Goal: Task Accomplishment & Management: Complete application form

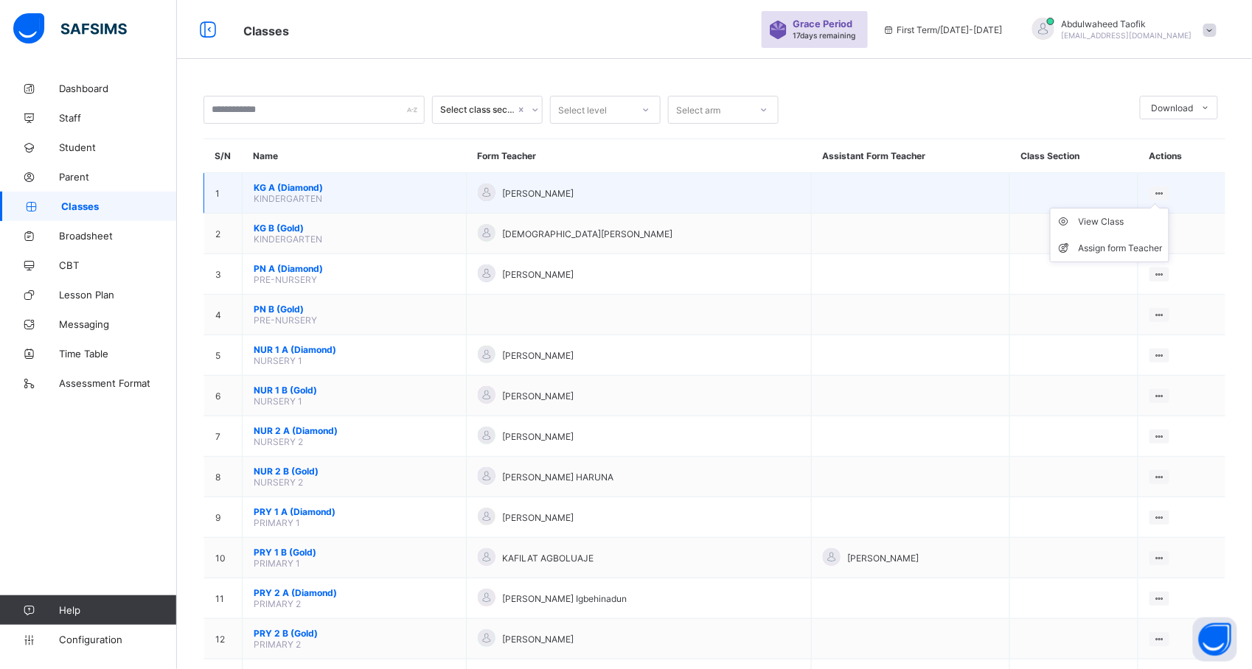
click at [1169, 208] on ul "View Class Assign form Teacher" at bounding box center [1109, 235] width 119 height 55
click at [1126, 243] on div "Assign form Teacher" at bounding box center [1120, 248] width 84 height 15
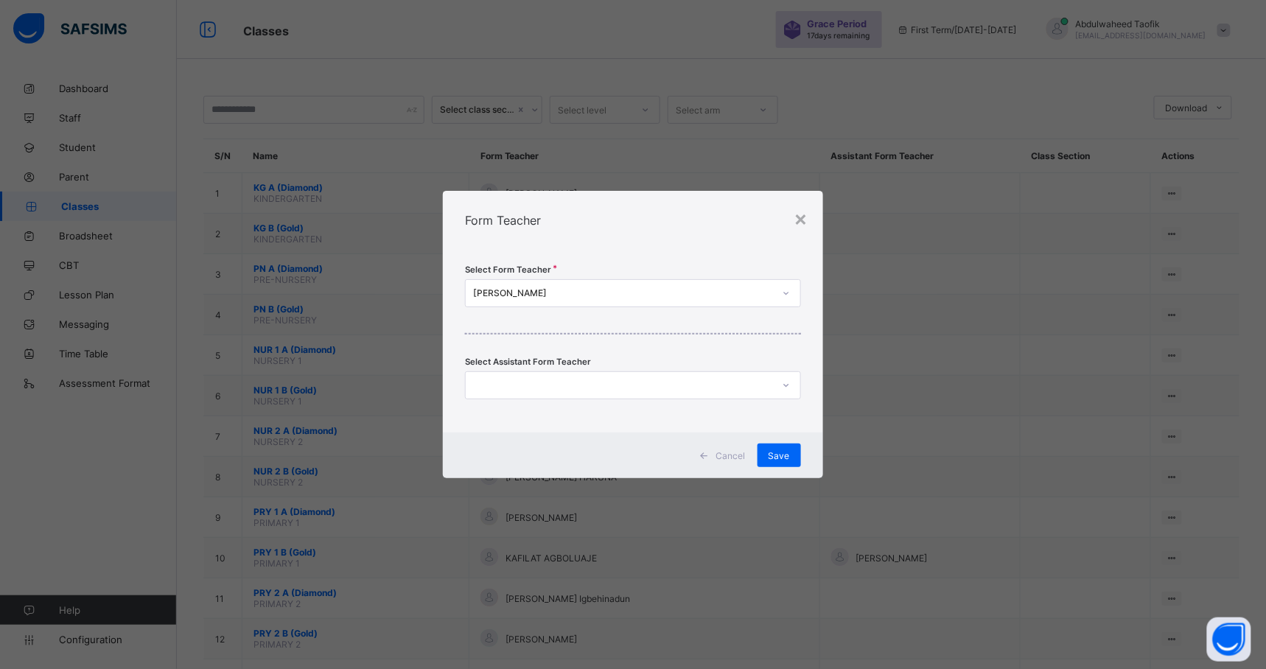
click at [938, 292] on div "× Form Teacher Select Form Teacher [PERSON_NAME] Select Assistant Form Teacher …" at bounding box center [633, 334] width 1266 height 669
click at [805, 226] on div "×" at bounding box center [802, 218] width 14 height 25
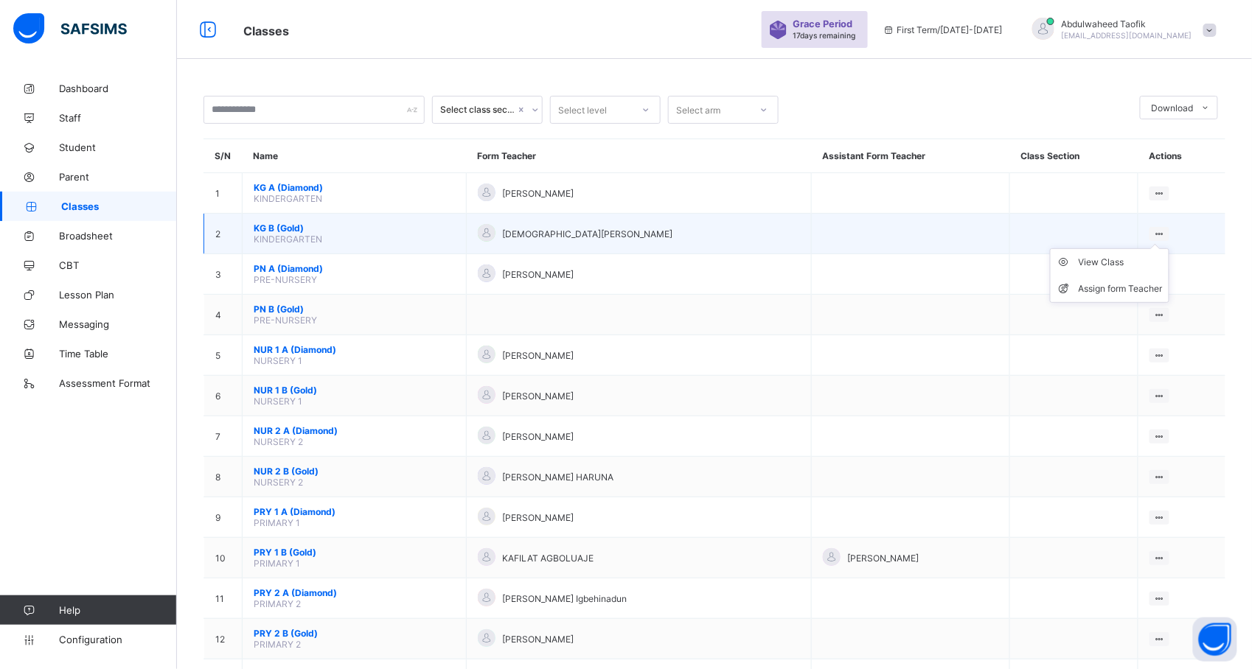
click at [1165, 231] on icon at bounding box center [1159, 234] width 13 height 11
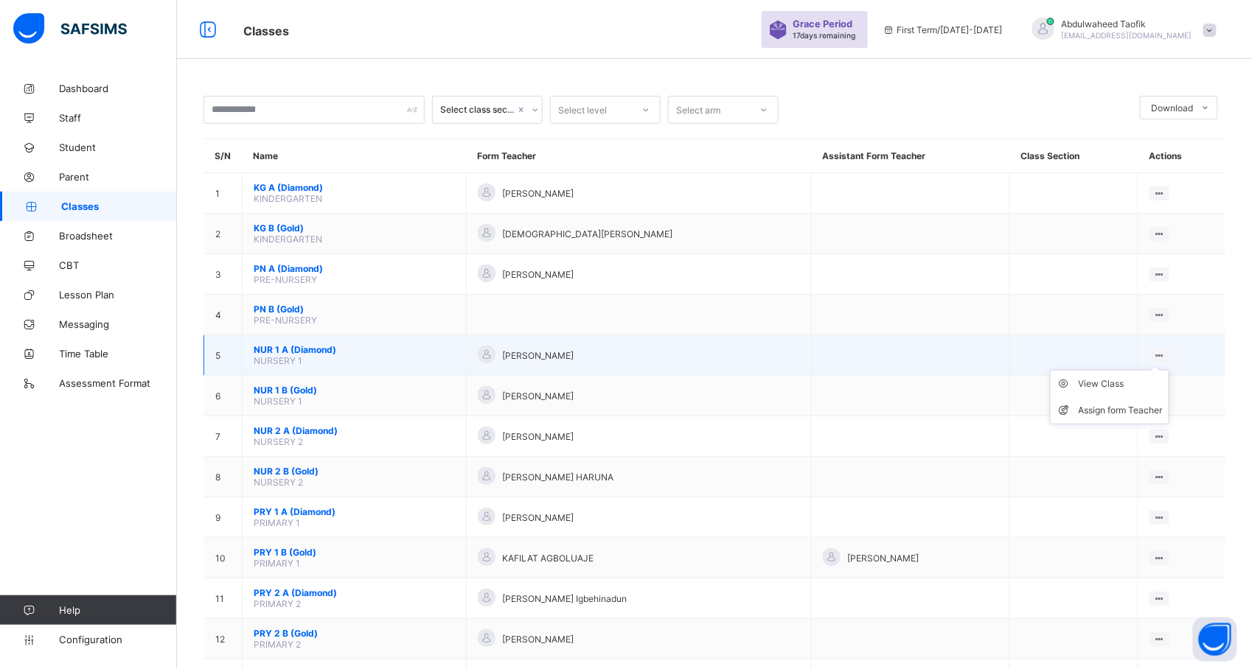
click at [1165, 354] on icon at bounding box center [1159, 355] width 13 height 11
click at [1136, 405] on div "Assign form Teacher" at bounding box center [1120, 410] width 84 height 15
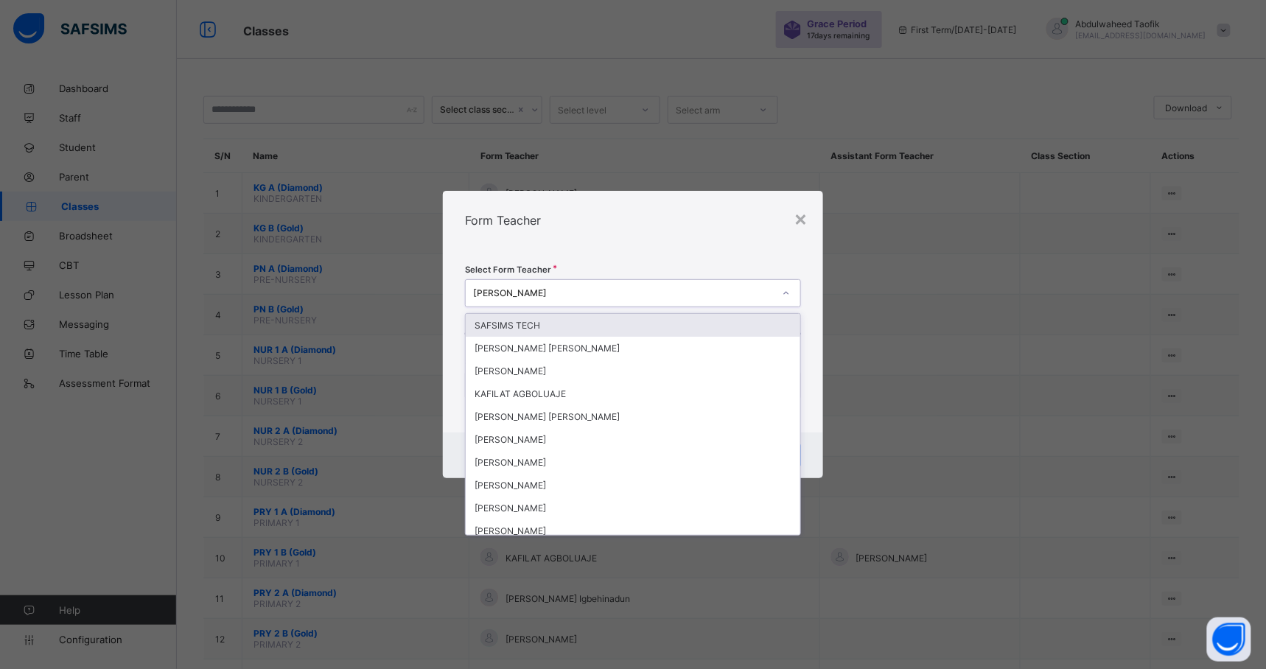
click at [711, 289] on div "[PERSON_NAME]" at bounding box center [623, 293] width 300 height 11
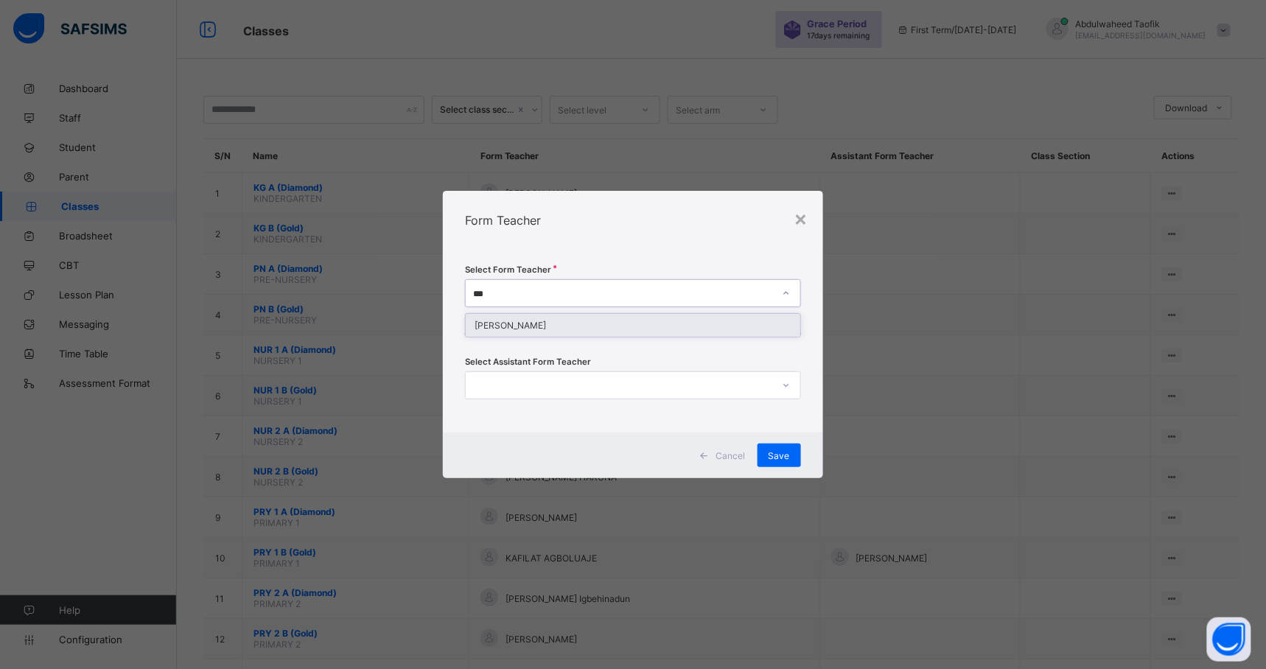
type input "****"
click at [634, 322] on div "[PERSON_NAME]" at bounding box center [633, 325] width 334 height 23
click at [783, 452] on span "Save" at bounding box center [779, 455] width 21 height 11
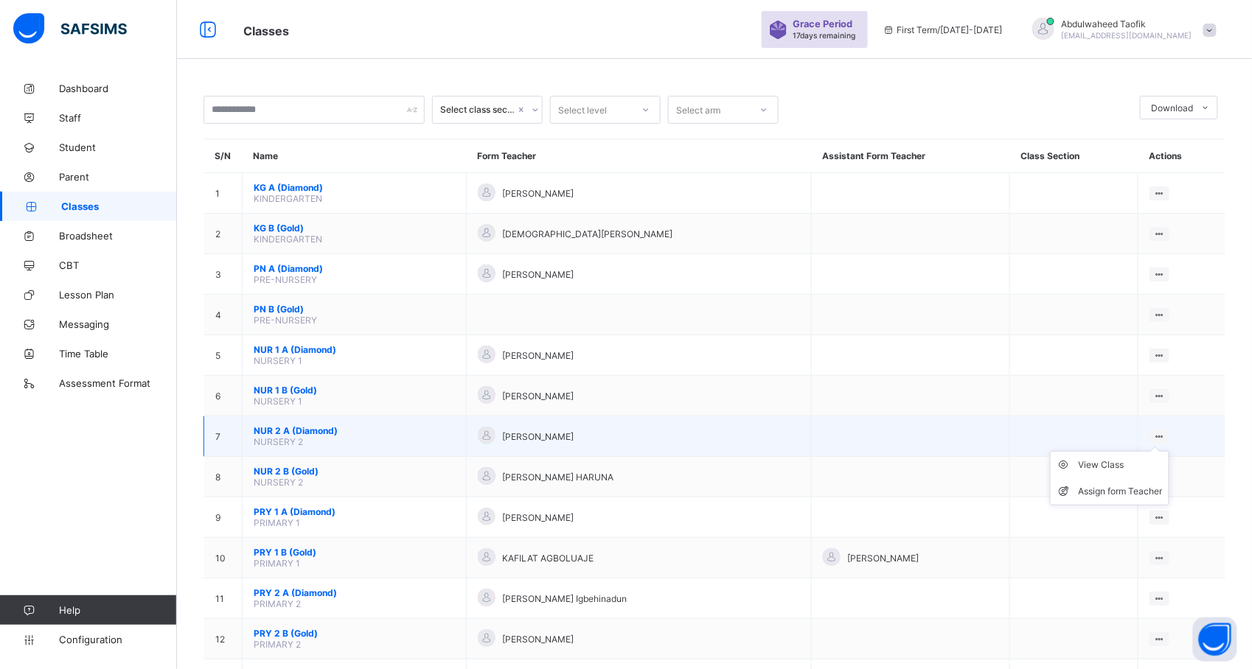
click at [1169, 451] on ul "View Class Assign form Teacher" at bounding box center [1109, 478] width 119 height 55
click at [1115, 488] on div "Assign form Teacher" at bounding box center [1120, 491] width 84 height 15
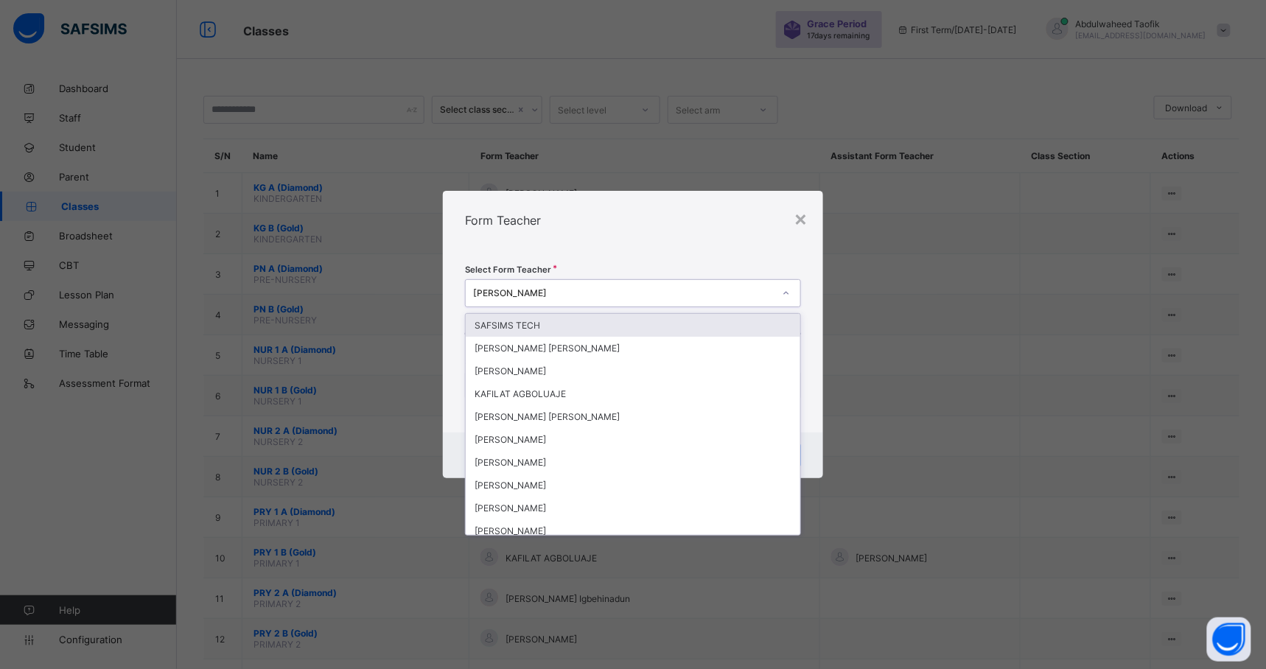
click at [602, 285] on div "[PERSON_NAME]" at bounding box center [619, 293] width 306 height 21
type input "***"
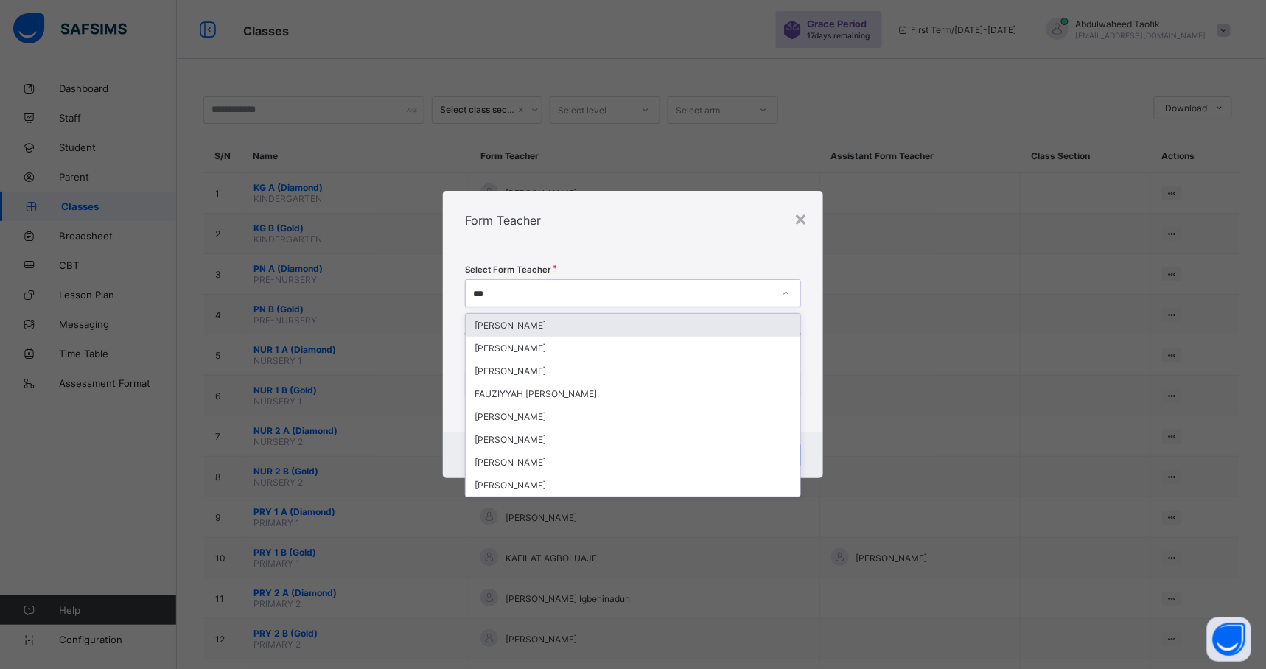
click at [546, 325] on div "[PERSON_NAME]" at bounding box center [633, 325] width 334 height 23
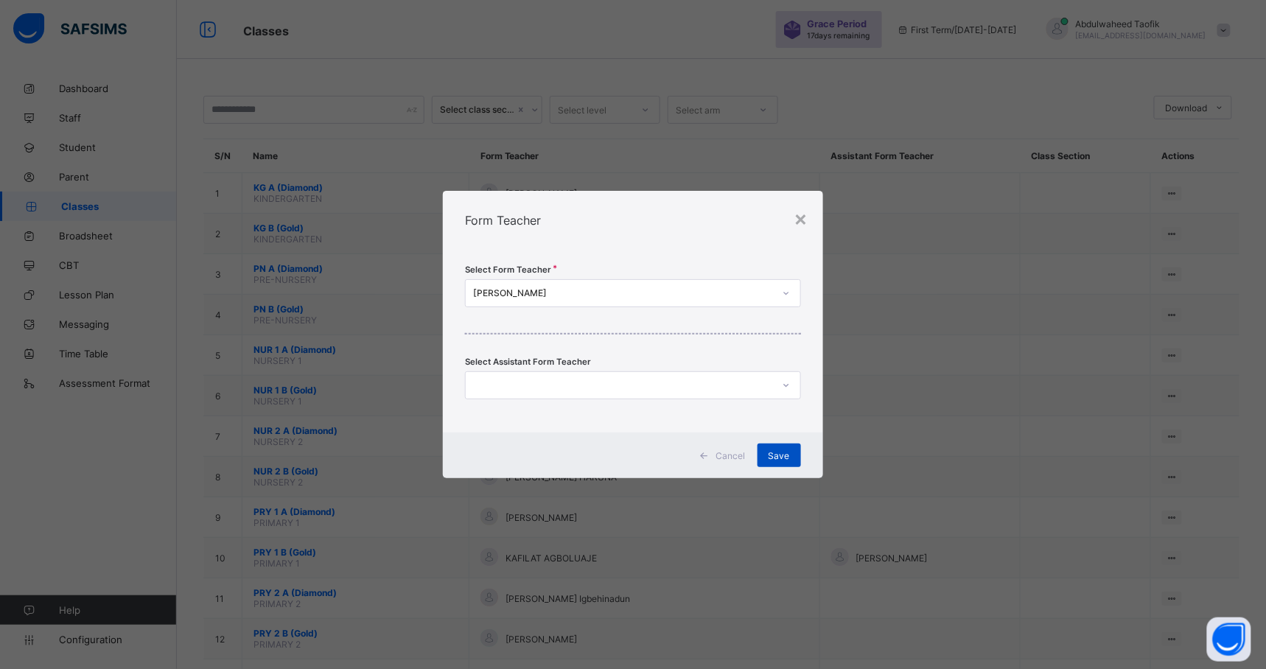
click at [776, 455] on span "Save" at bounding box center [779, 455] width 21 height 11
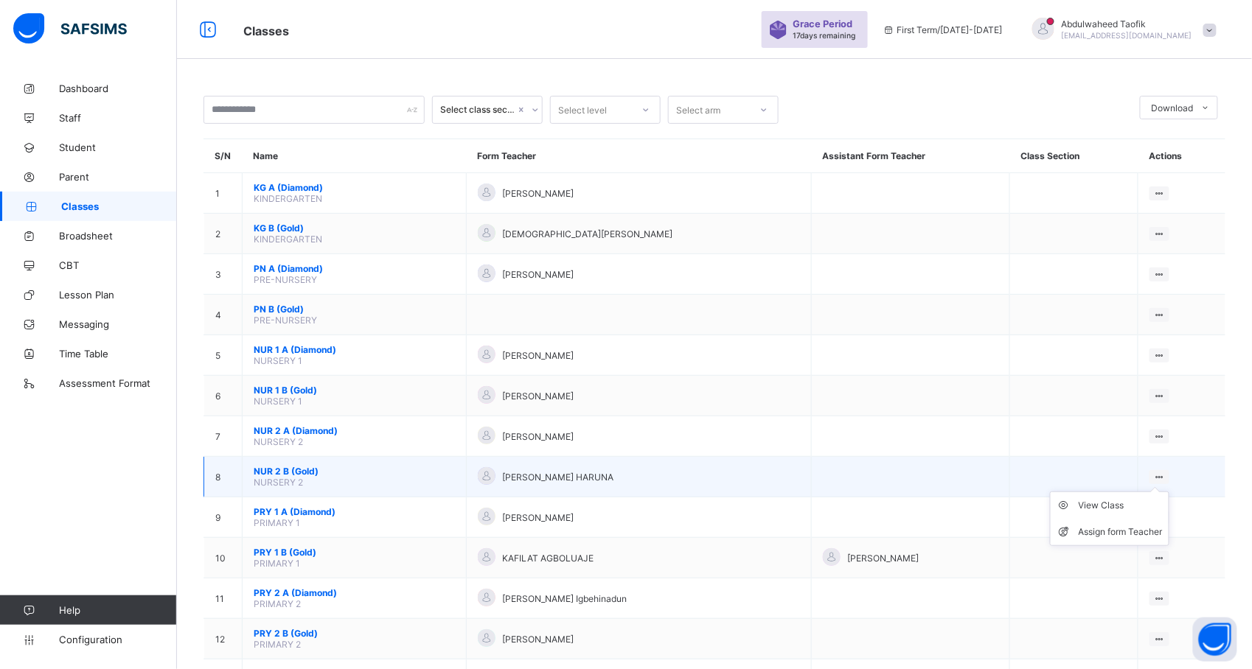
click at [1165, 473] on icon at bounding box center [1159, 477] width 13 height 11
click at [1127, 525] on div "Assign form Teacher" at bounding box center [1120, 532] width 84 height 15
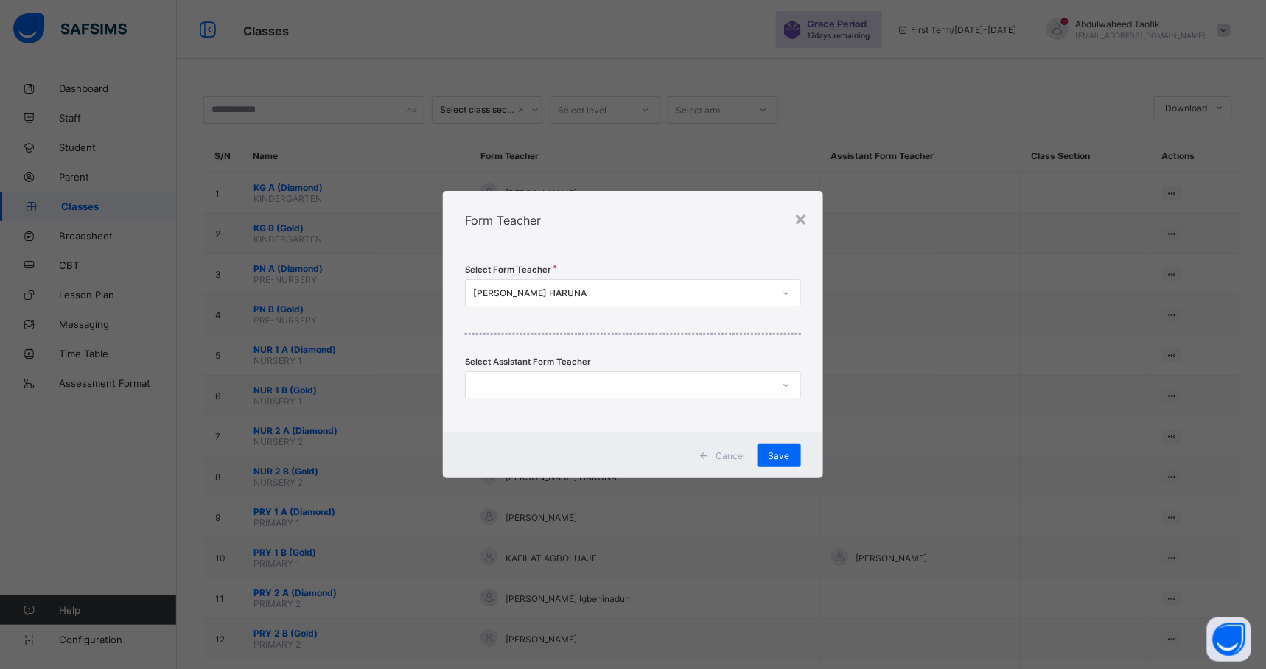
click at [602, 286] on div "[PERSON_NAME] HARUNA" at bounding box center [619, 293] width 306 height 21
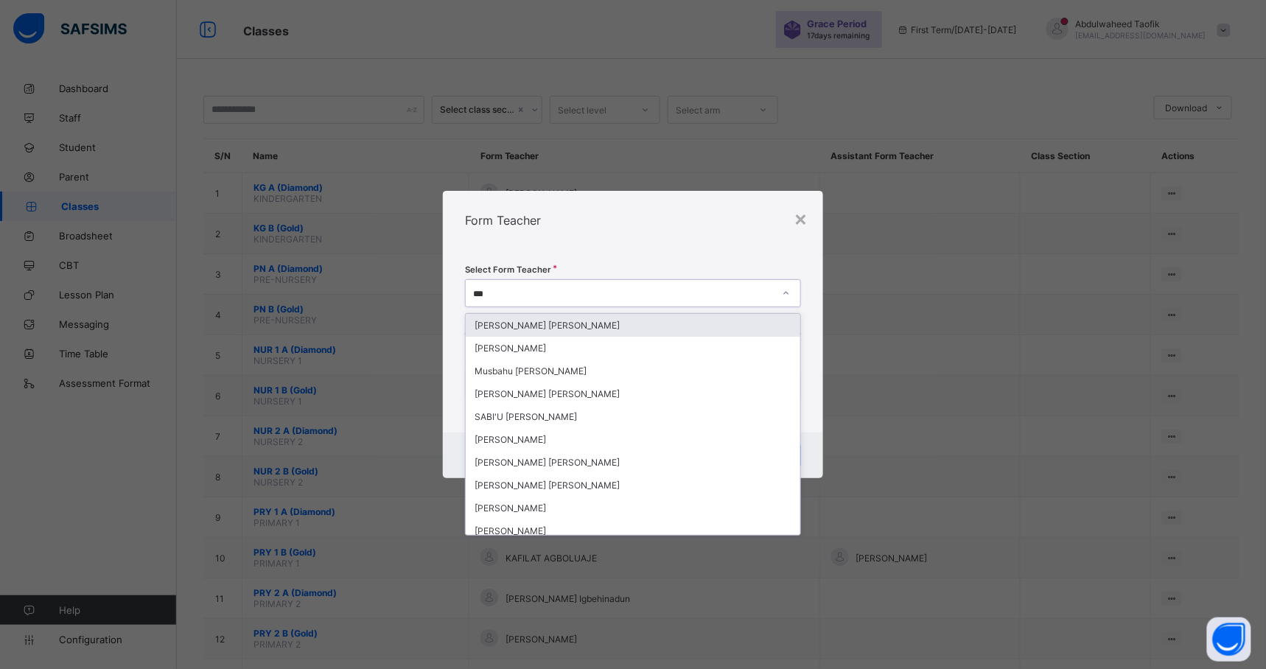
type input "****"
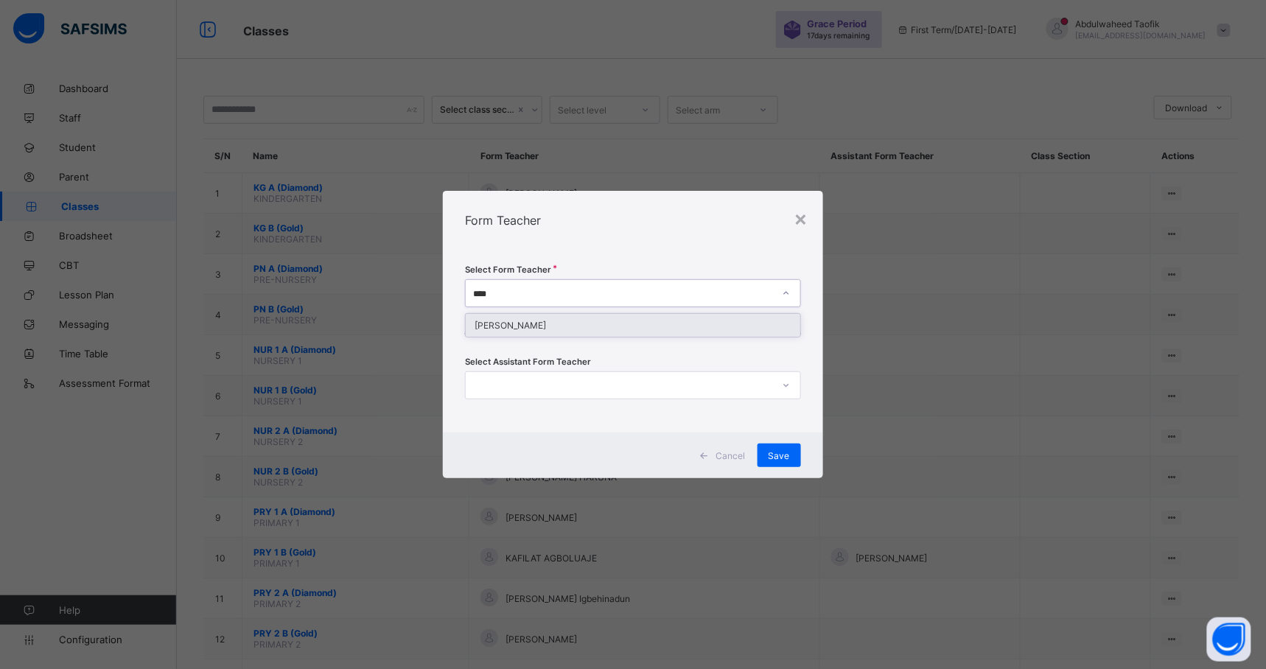
click at [597, 327] on div "[PERSON_NAME]" at bounding box center [633, 325] width 334 height 23
click at [774, 458] on span "Save" at bounding box center [779, 455] width 21 height 11
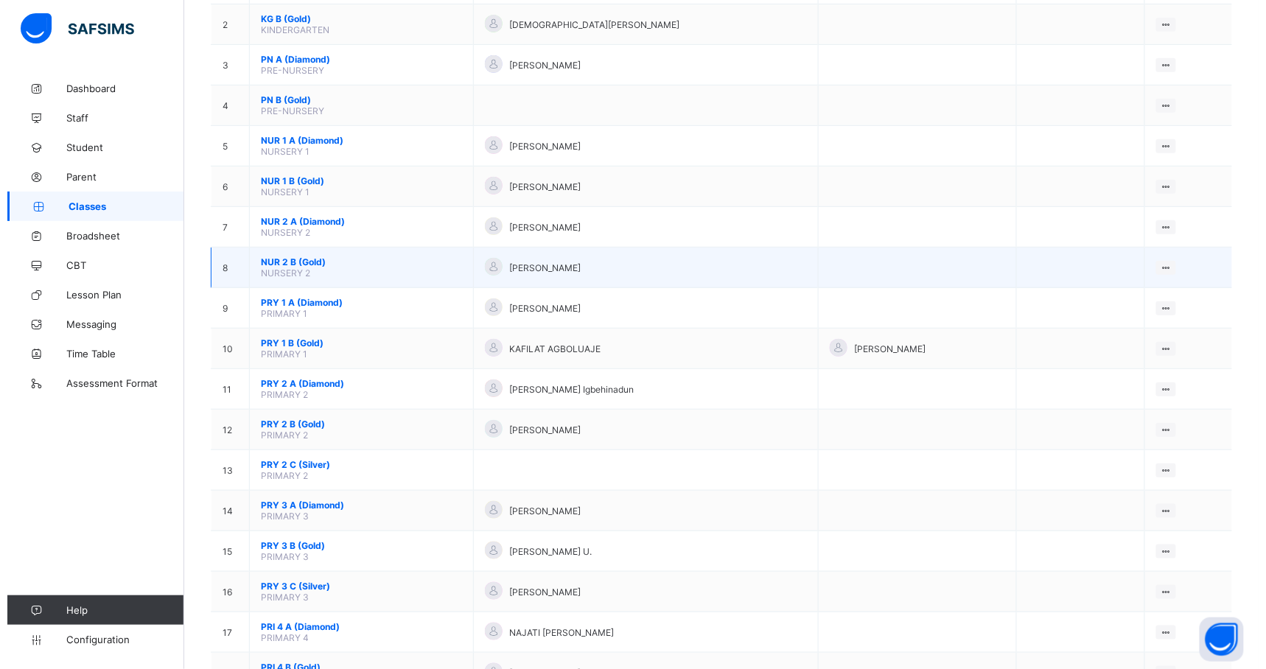
scroll to position [212, 0]
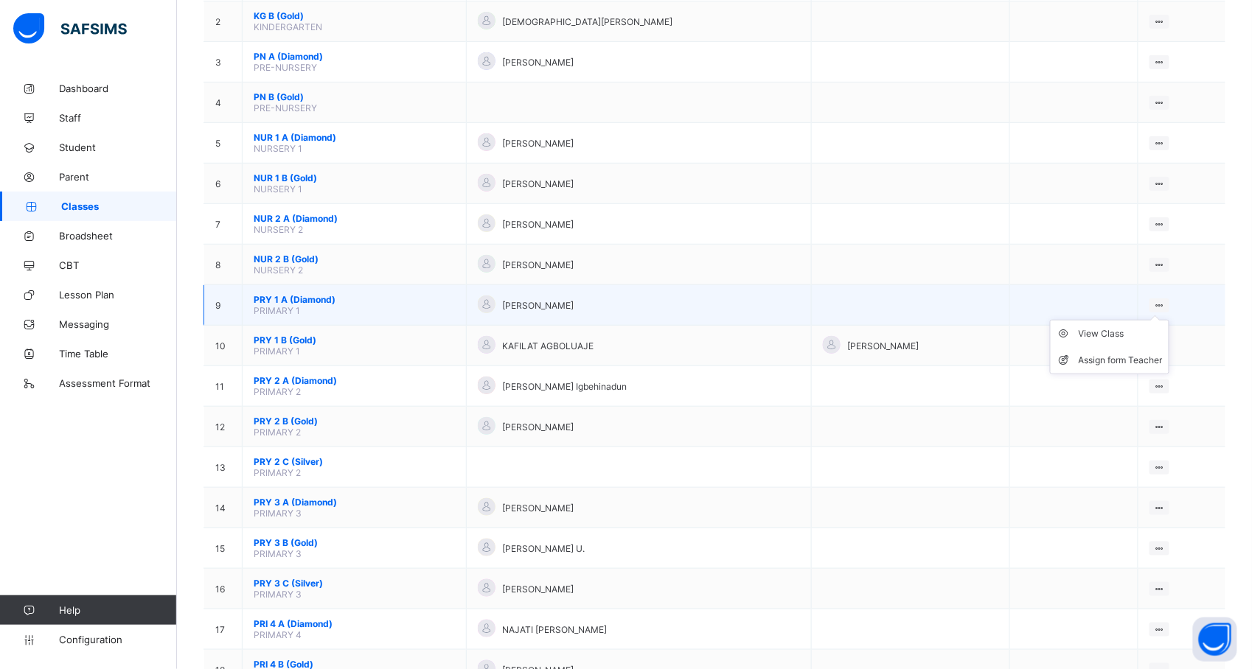
click at [1166, 299] on div at bounding box center [1159, 306] width 20 height 14
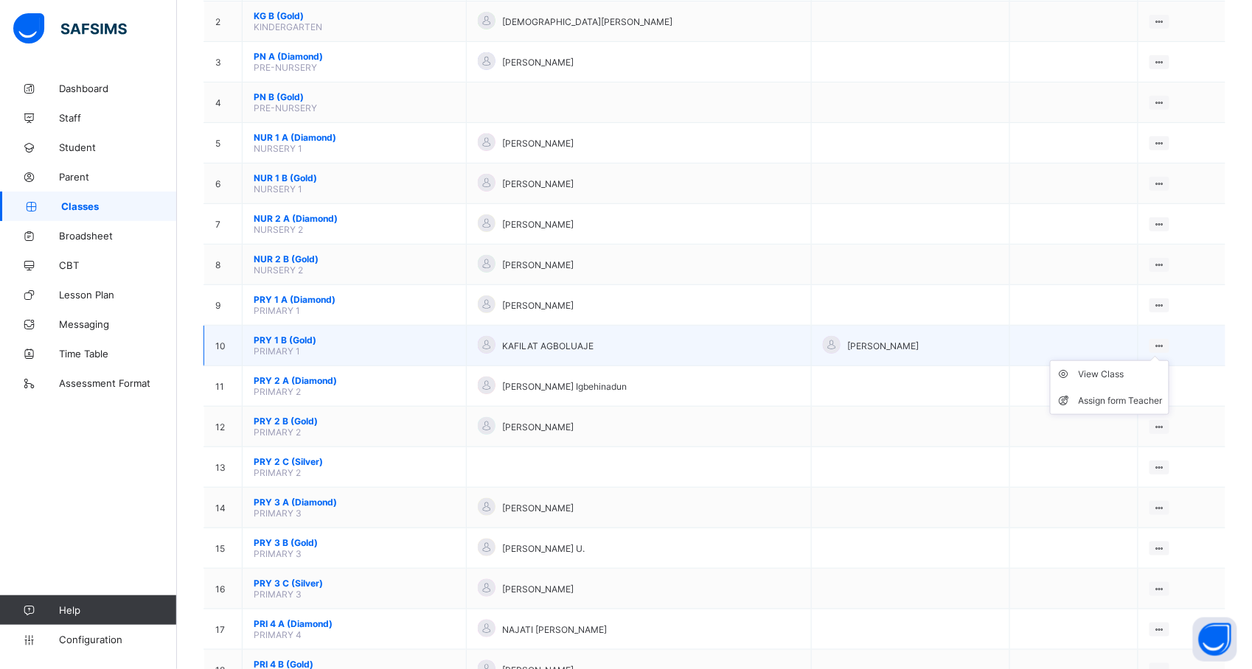
click at [1165, 343] on icon at bounding box center [1159, 346] width 13 height 11
click at [1142, 394] on div "Assign form Teacher" at bounding box center [1120, 401] width 84 height 15
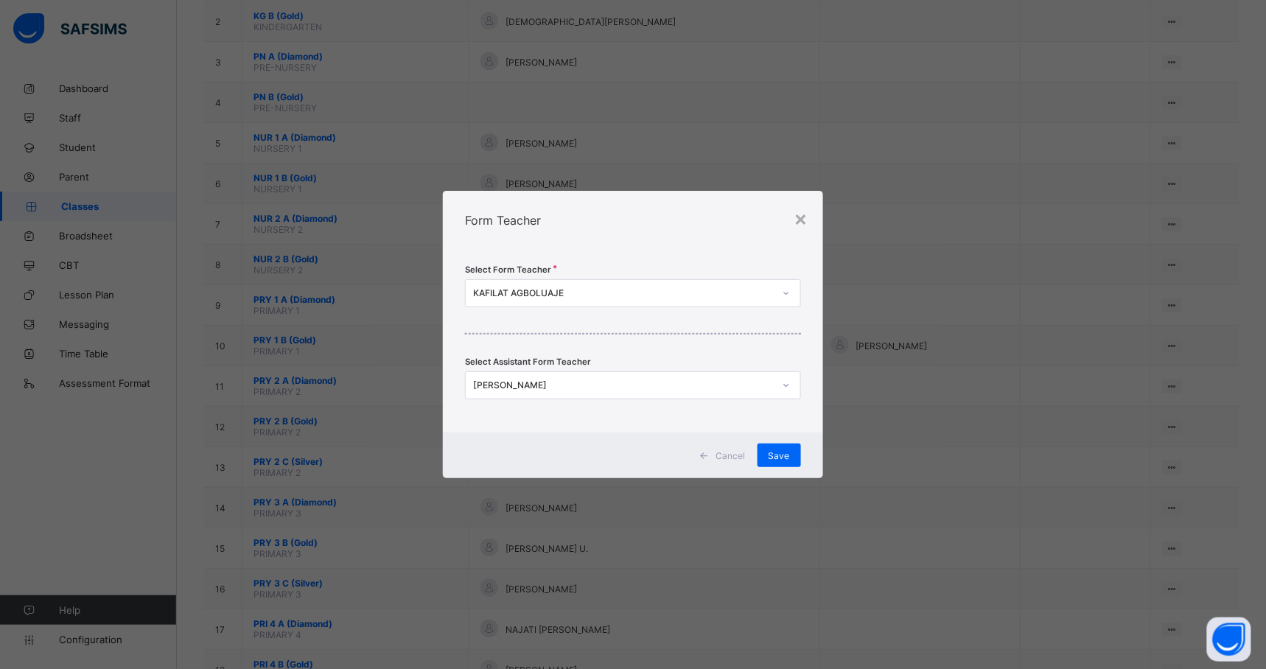
click at [644, 290] on div "KAFILAT AGBOLUAJE" at bounding box center [623, 293] width 300 height 11
type input "***"
click at [612, 316] on div "[PERSON_NAME]" at bounding box center [633, 325] width 334 height 23
click at [779, 451] on span "Save" at bounding box center [779, 455] width 21 height 11
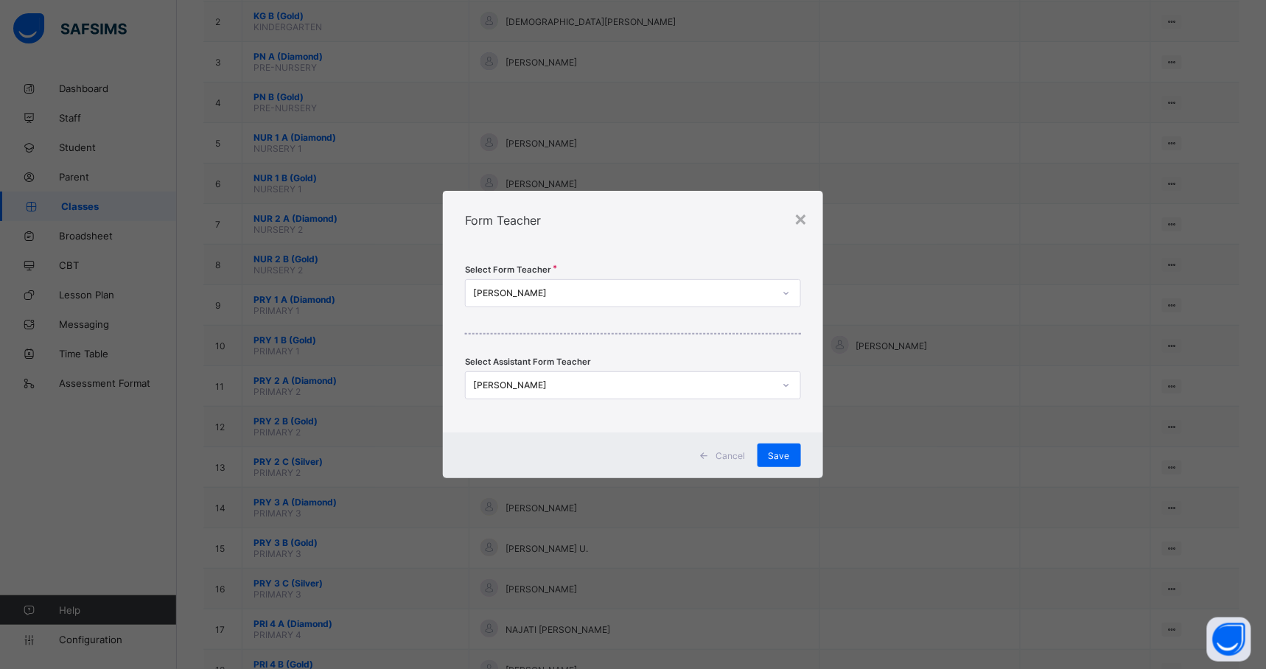
click at [803, 231] on div "Form Teacher" at bounding box center [633, 220] width 380 height 59
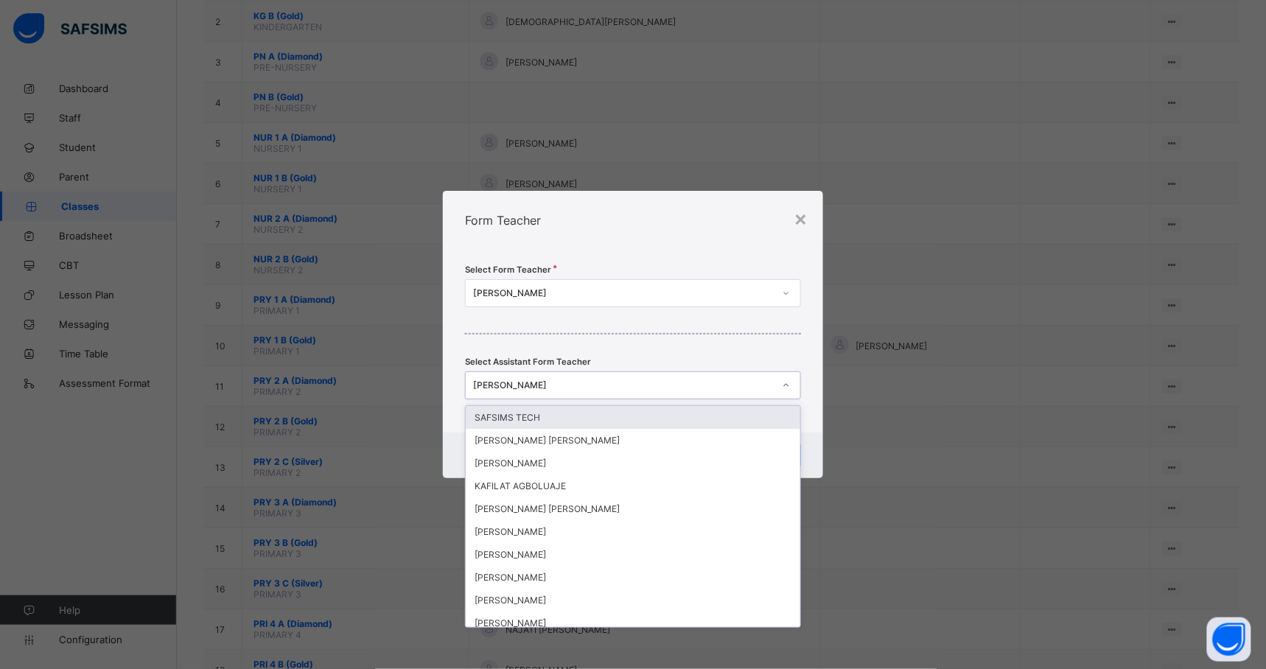
click at [787, 384] on icon at bounding box center [786, 385] width 9 height 15
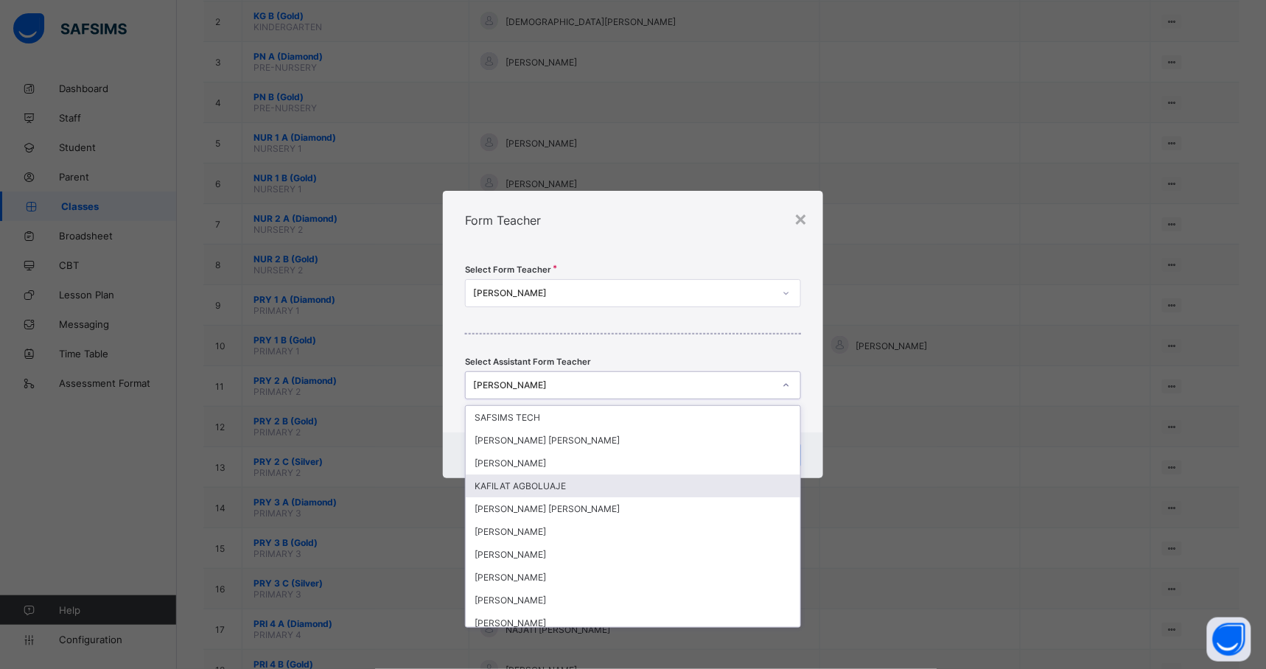
click at [618, 482] on div "KAFILAT AGBOLUAJE" at bounding box center [633, 486] width 334 height 23
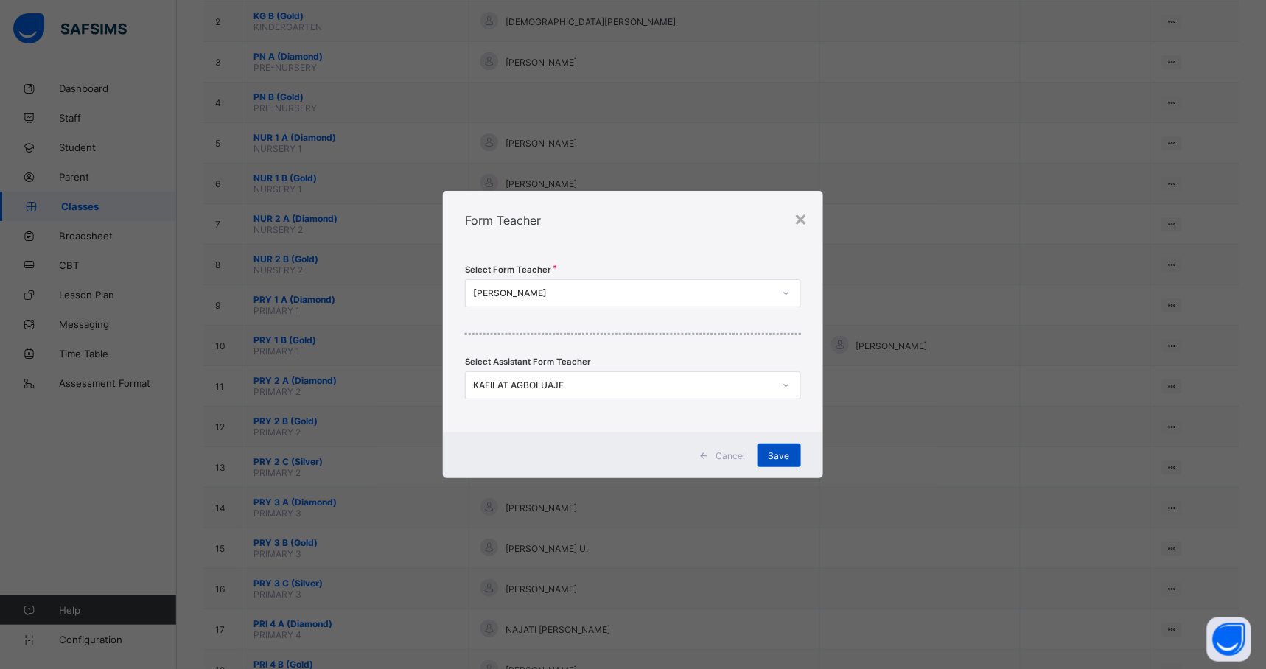
click at [788, 453] on span "Save" at bounding box center [779, 455] width 21 height 11
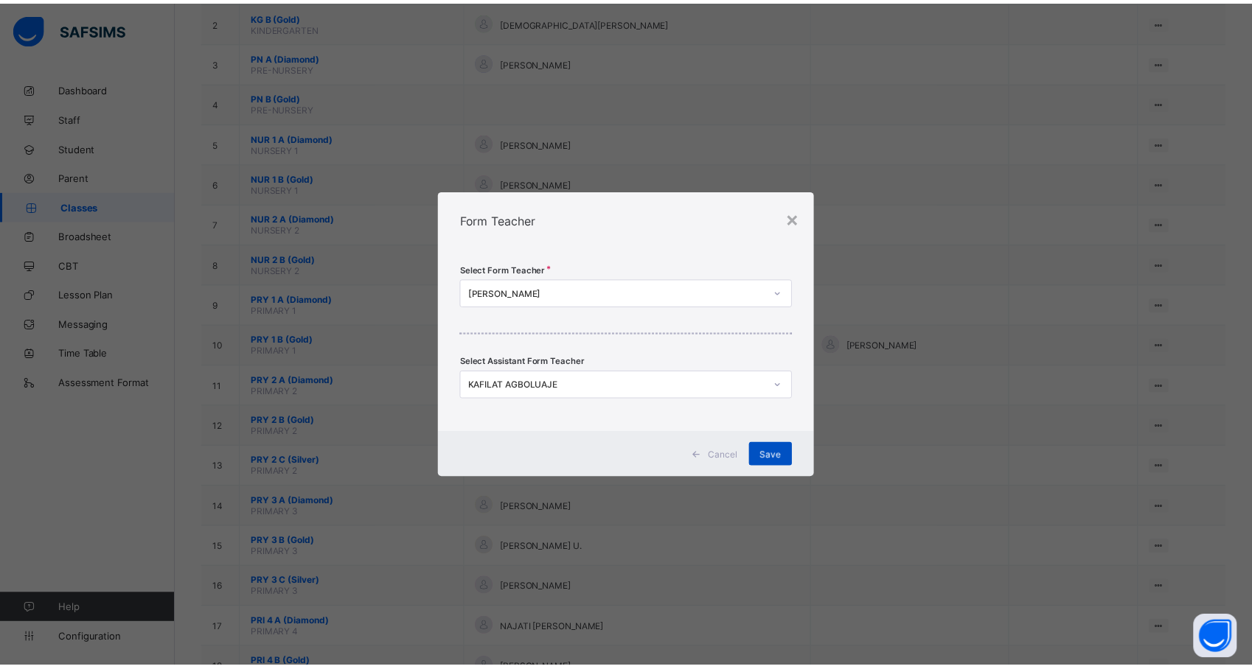
scroll to position [0, 0]
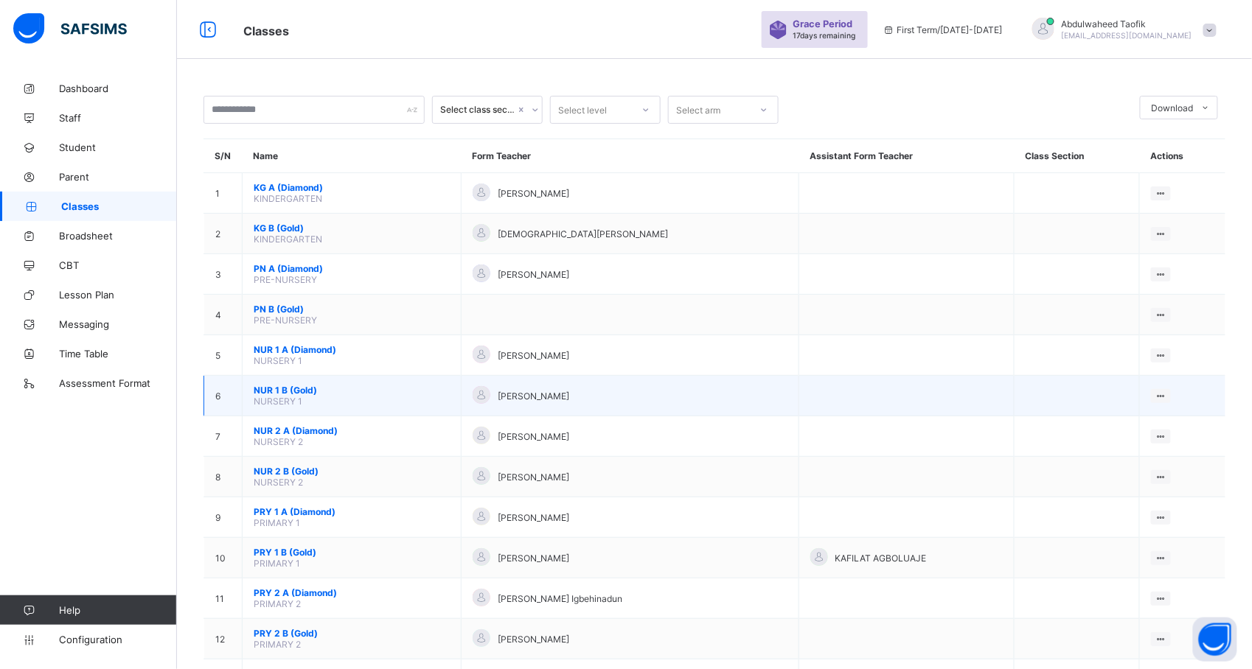
click at [1171, 386] on td "View Class Assign form Teacher" at bounding box center [1183, 396] width 86 height 41
click at [1160, 411] on ul "View Class Assign form Teacher" at bounding box center [1110, 438] width 119 height 55
click at [1127, 448] on div "Assign form Teacher" at bounding box center [1122, 451] width 84 height 15
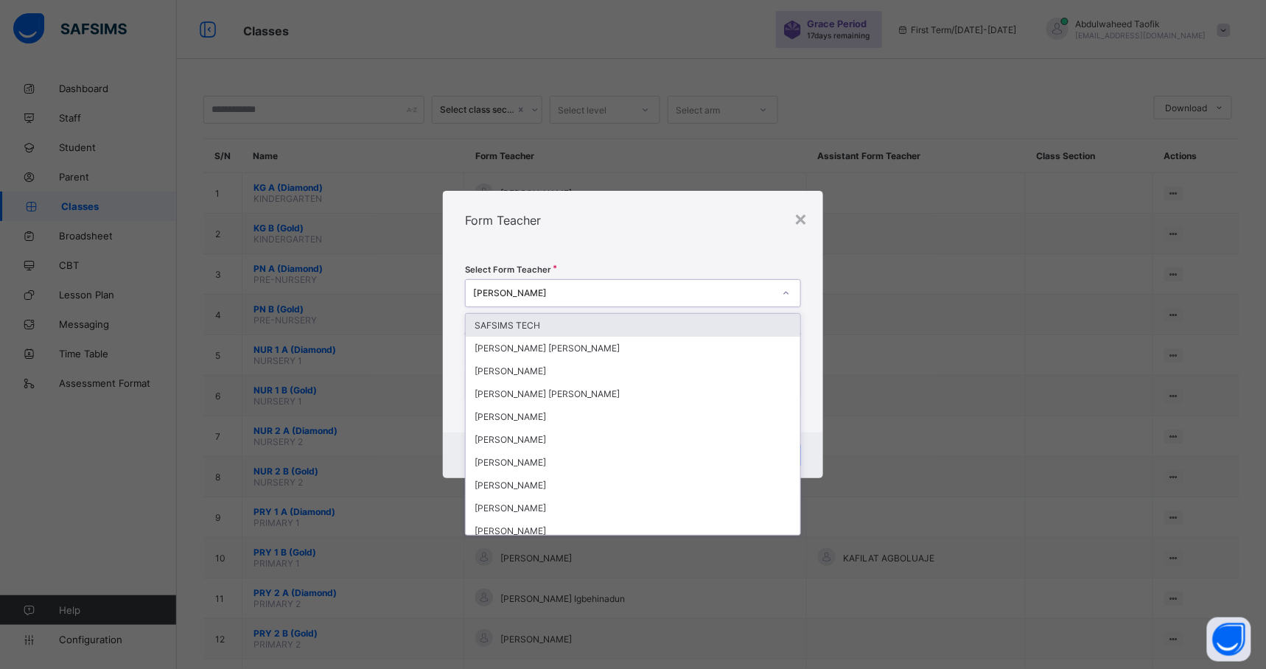
click at [682, 284] on div "[PERSON_NAME]" at bounding box center [619, 293] width 306 height 21
type input "***"
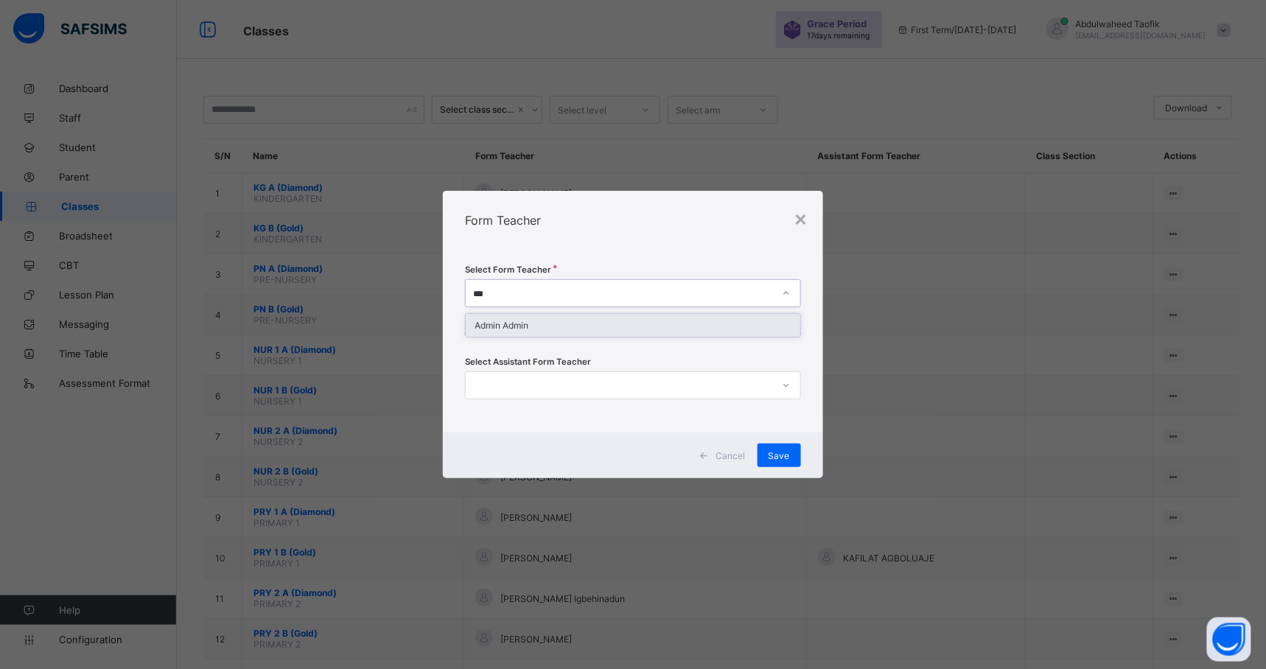
click at [652, 331] on div "Admin Admin" at bounding box center [633, 325] width 334 height 23
click at [780, 464] on div "Save" at bounding box center [779, 456] width 43 height 24
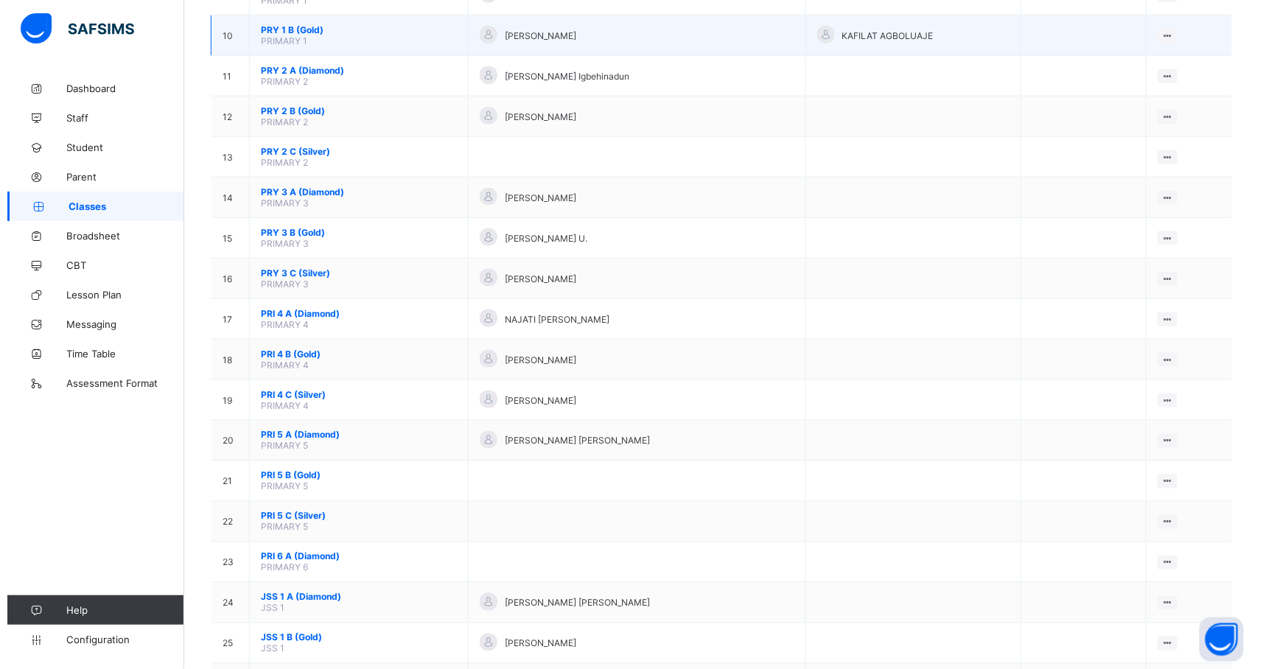
scroll to position [529, 0]
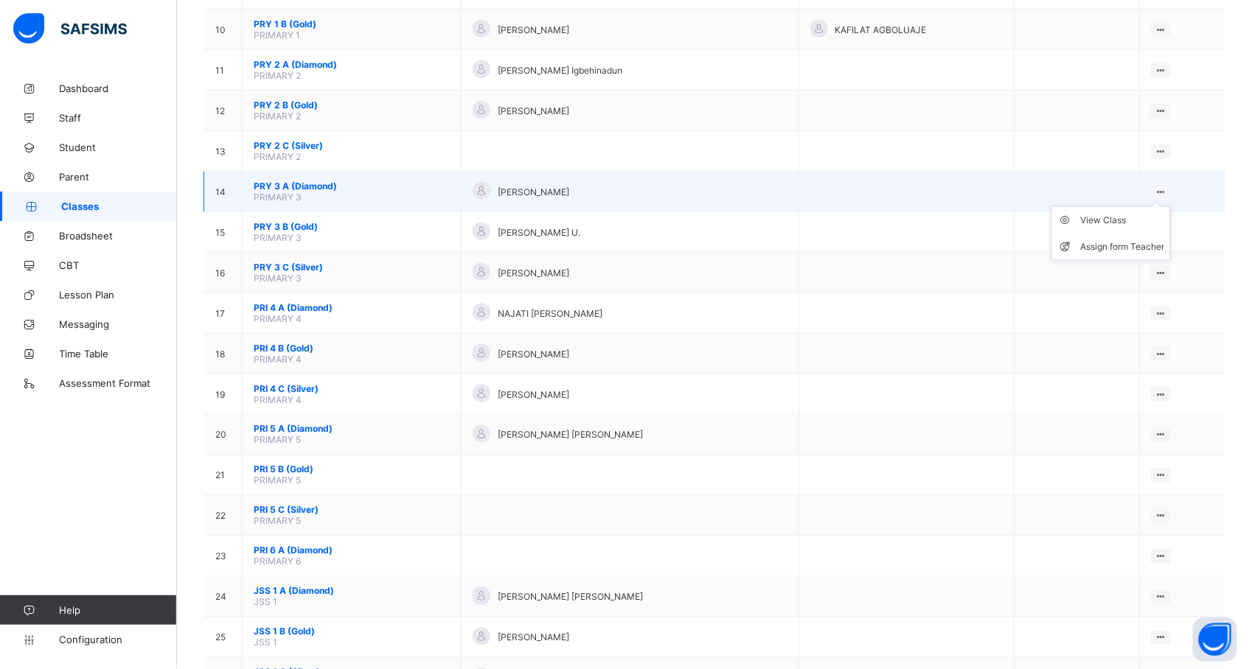
click at [1171, 185] on div at bounding box center [1161, 192] width 20 height 14
click at [1153, 234] on li "Assign form Teacher" at bounding box center [1111, 247] width 118 height 27
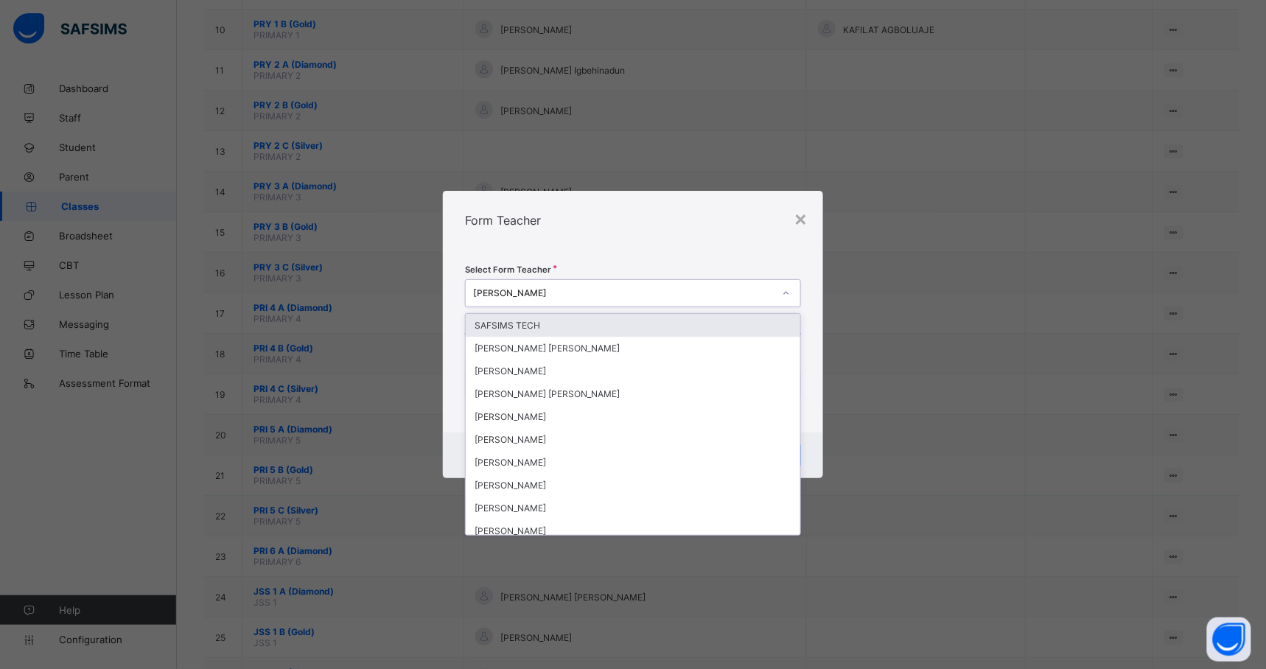
click at [626, 290] on div "[PERSON_NAME]" at bounding box center [623, 293] width 300 height 11
type input "***"
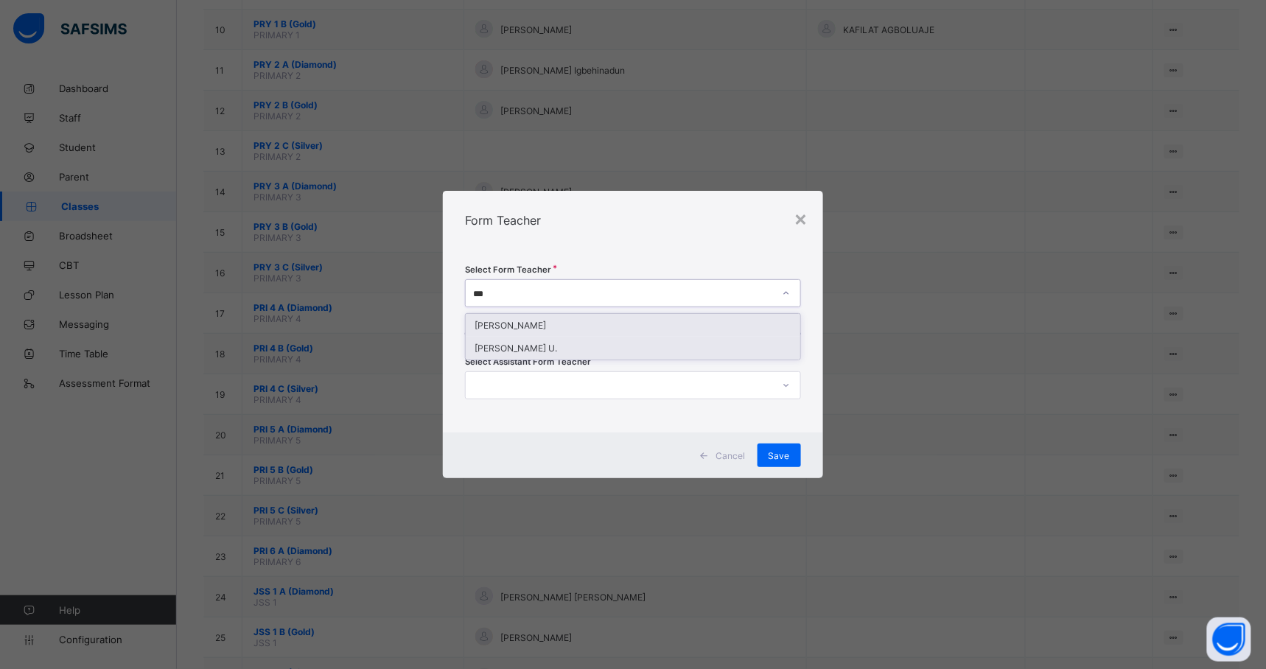
click at [767, 348] on div "[PERSON_NAME] U." at bounding box center [633, 348] width 334 height 23
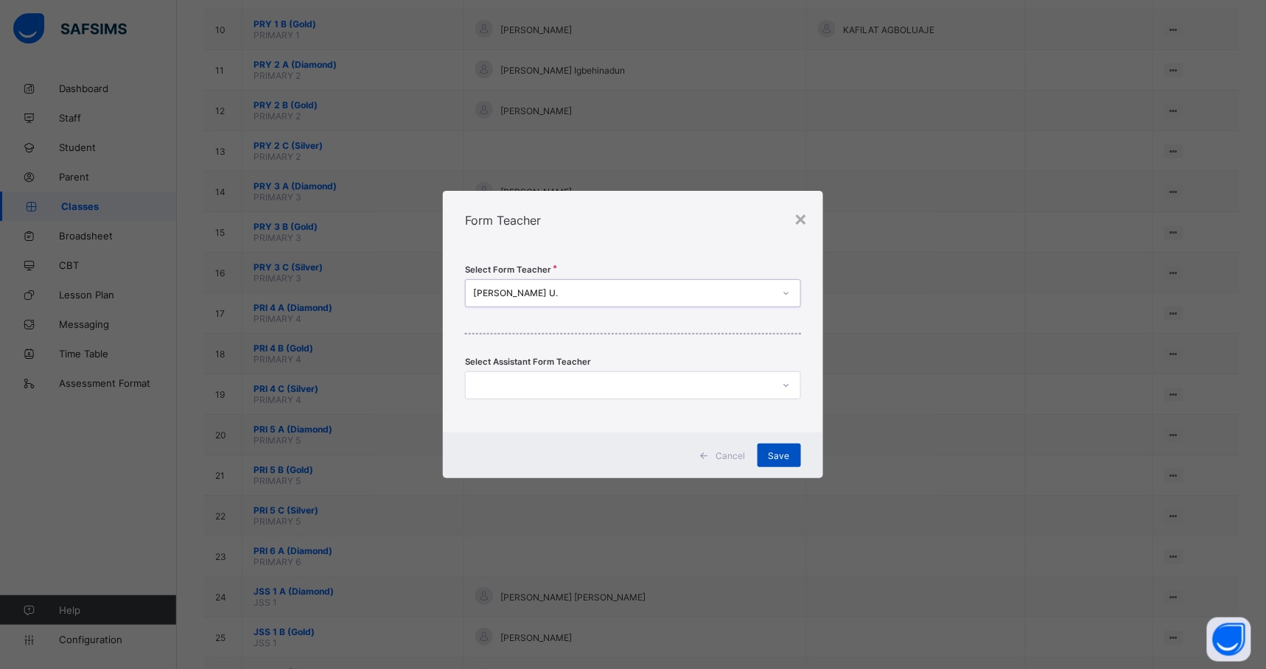
click at [786, 464] on div "Save" at bounding box center [779, 456] width 43 height 24
click at [783, 447] on div "Save" at bounding box center [779, 456] width 43 height 24
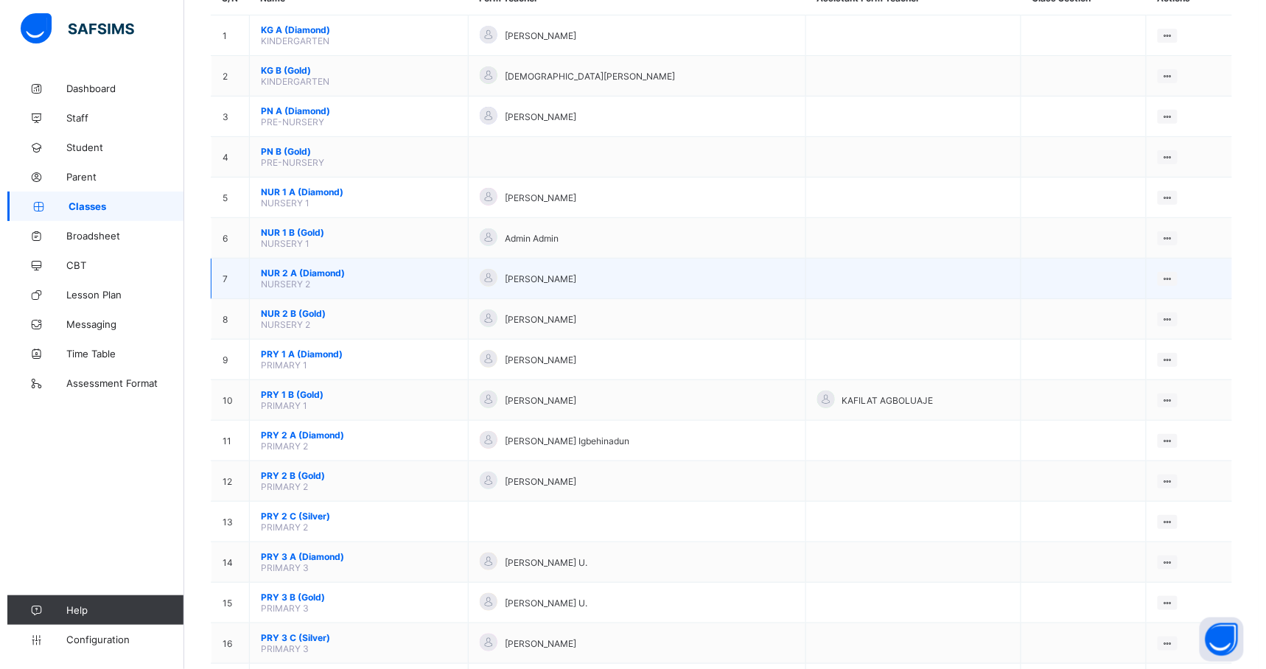
scroll to position [164, 0]
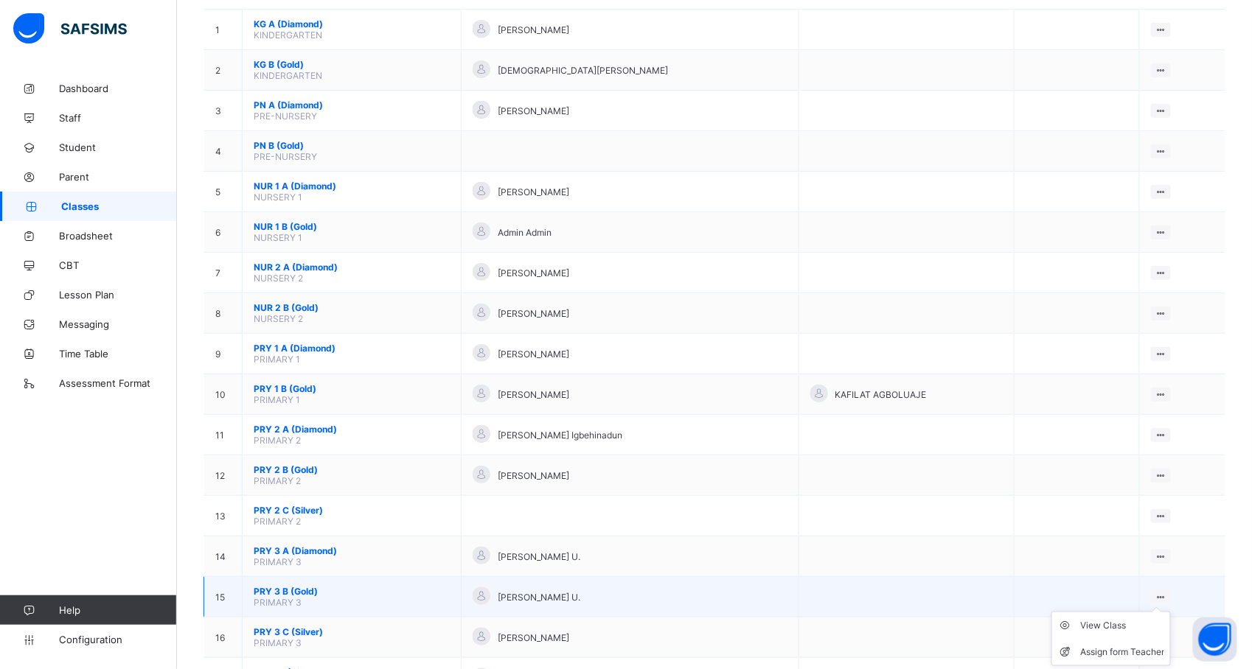
click at [1171, 612] on ul "View Class Assign form Teacher" at bounding box center [1110, 639] width 119 height 55
click at [1143, 647] on div "Assign form Teacher" at bounding box center [1122, 652] width 84 height 15
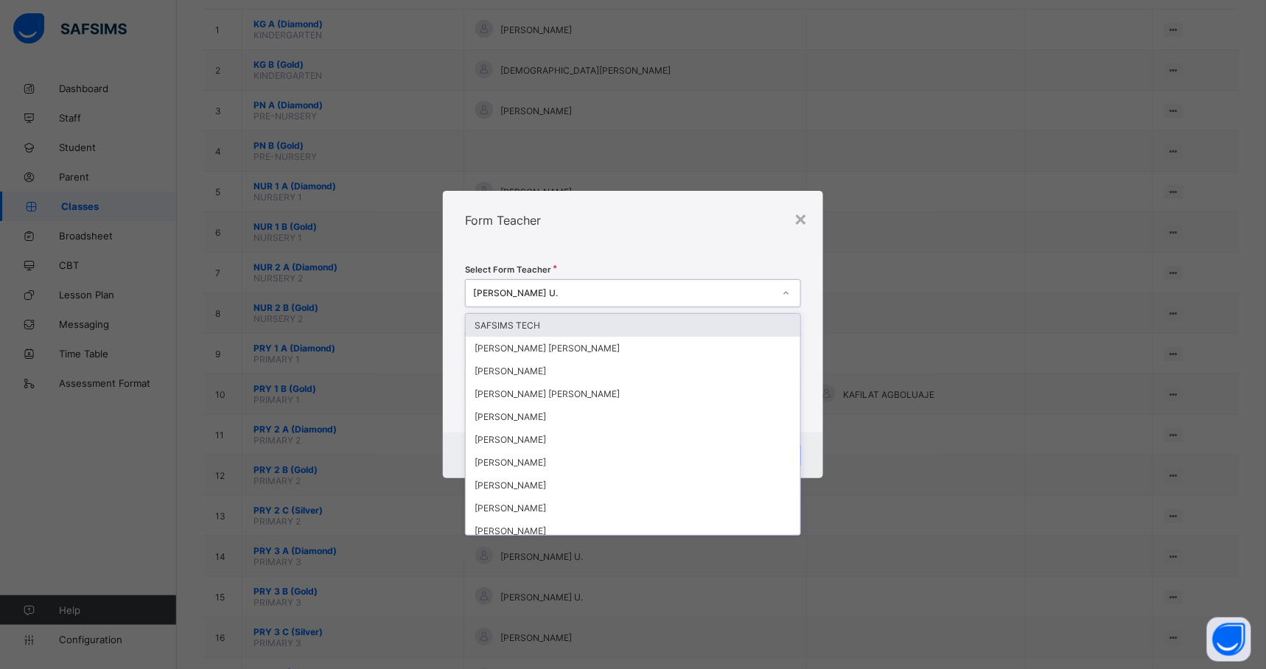
click at [562, 288] on div "[PERSON_NAME] U." at bounding box center [623, 293] width 300 height 11
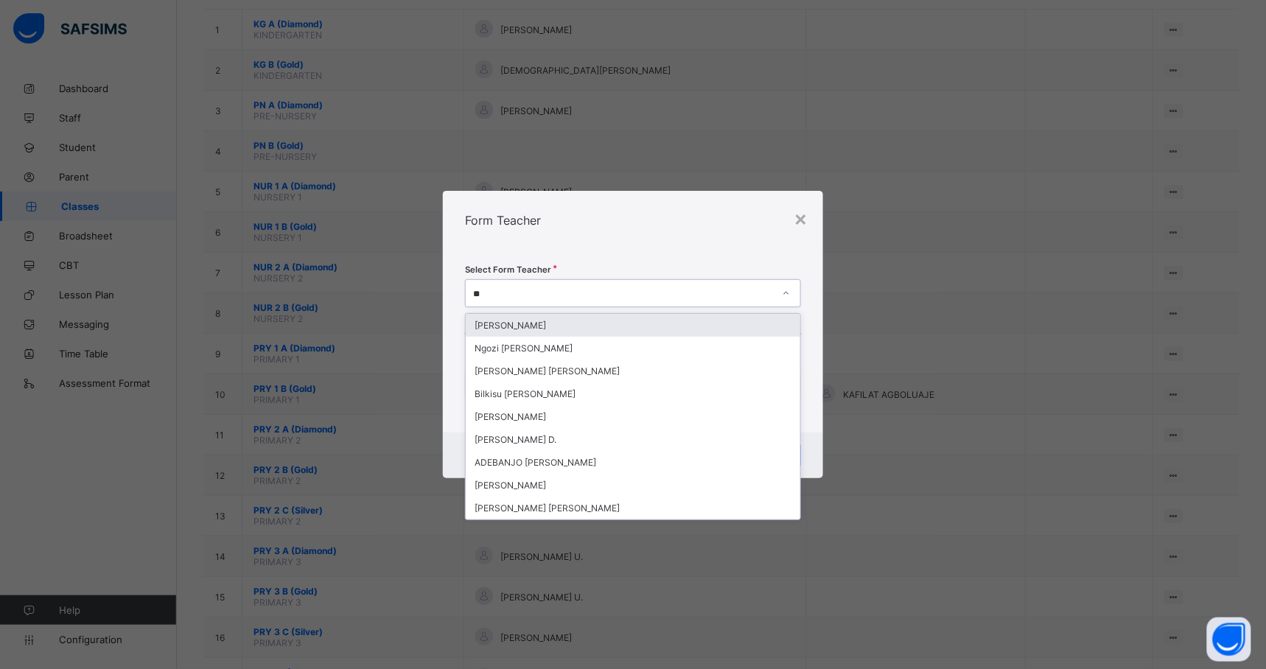
type input "***"
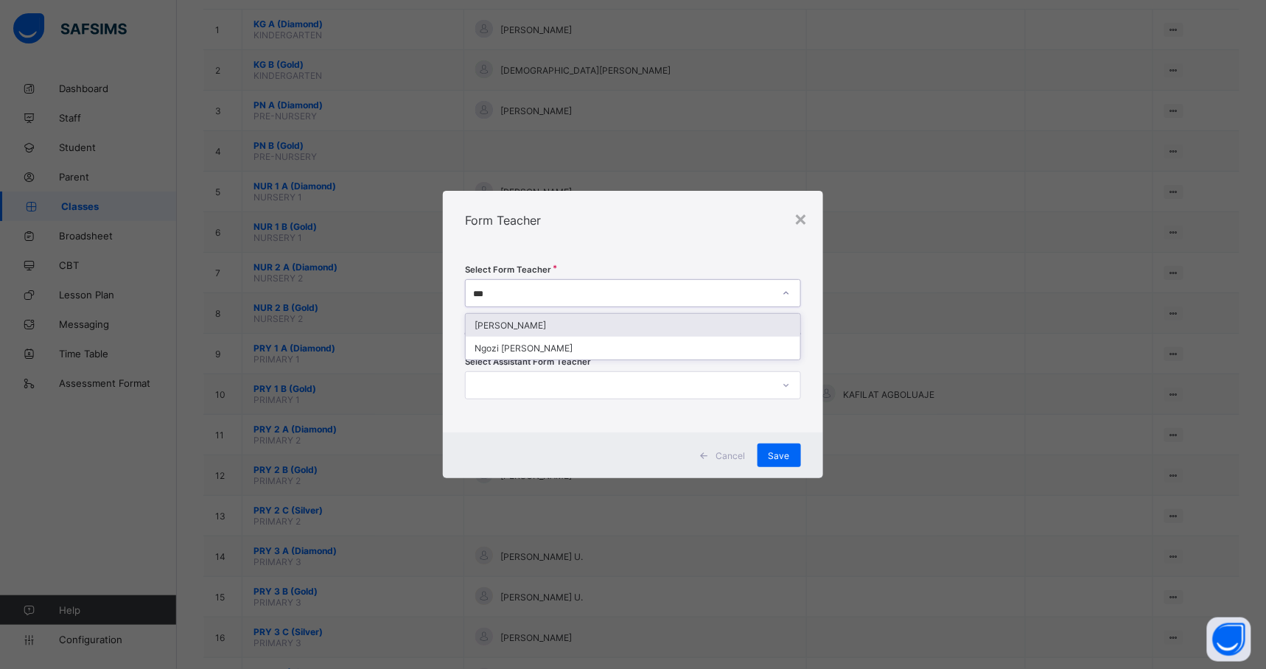
click at [768, 316] on div "[PERSON_NAME]" at bounding box center [633, 325] width 334 height 23
click at [786, 450] on span "Save" at bounding box center [779, 455] width 21 height 11
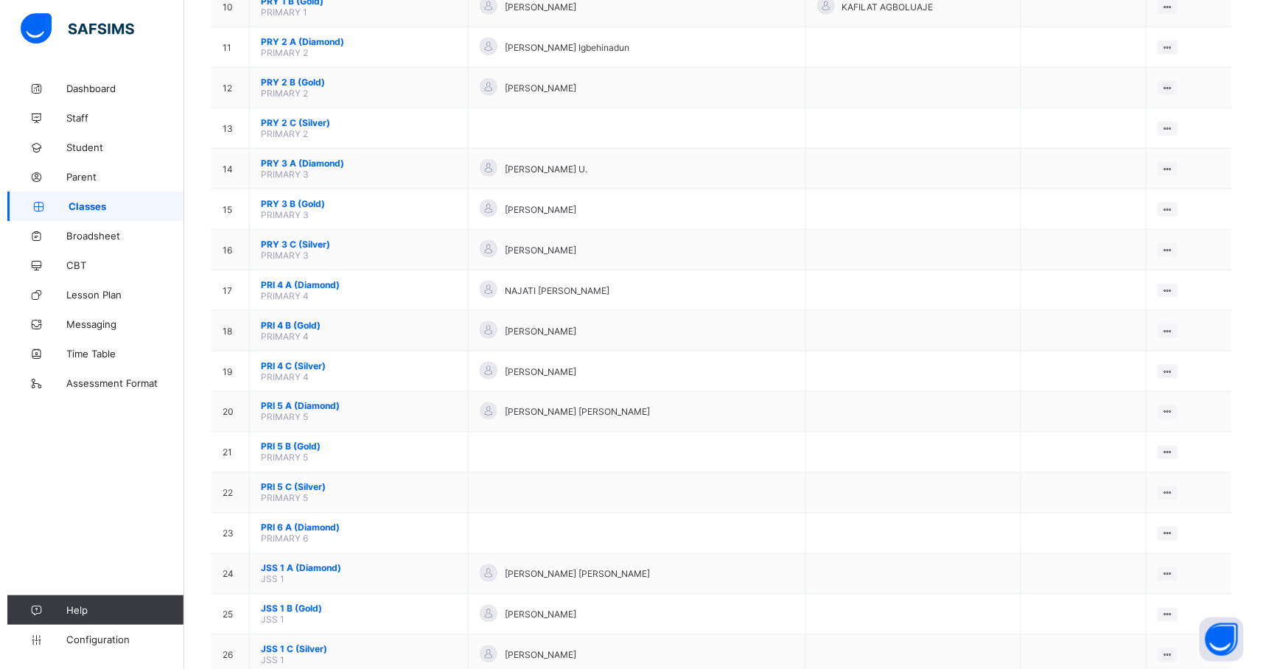
scroll to position [560, 0]
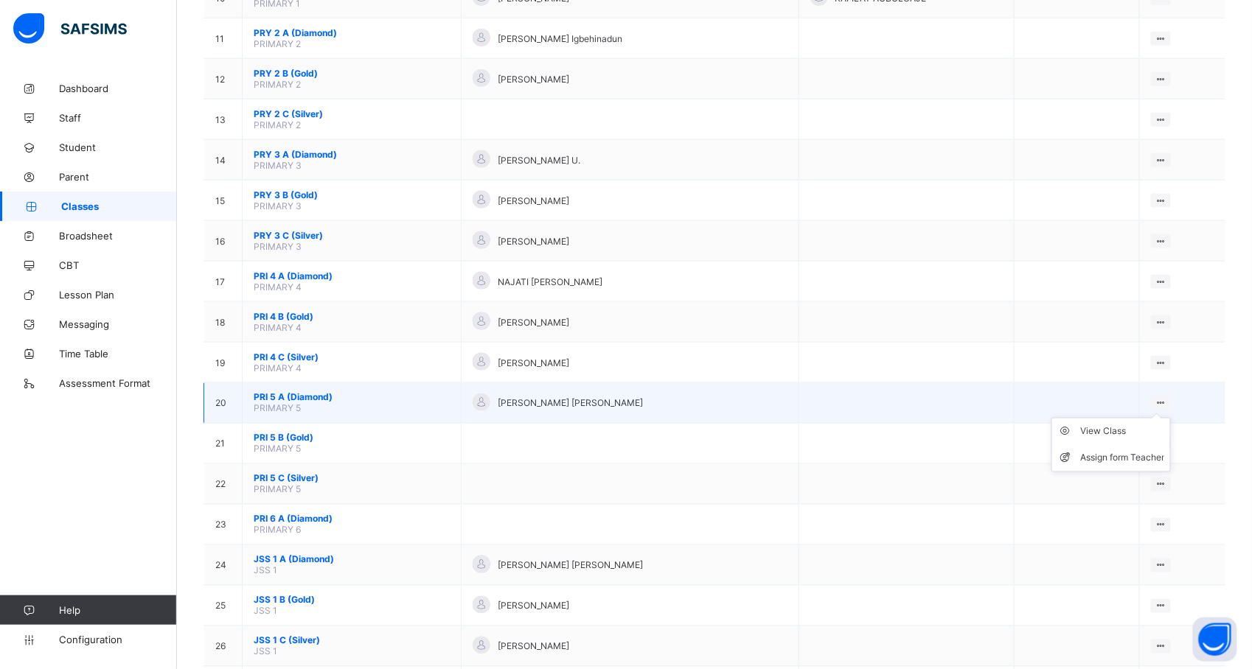
click at [1167, 398] on icon at bounding box center [1160, 403] width 13 height 11
click at [1140, 451] on div "Assign form Teacher" at bounding box center [1122, 458] width 84 height 15
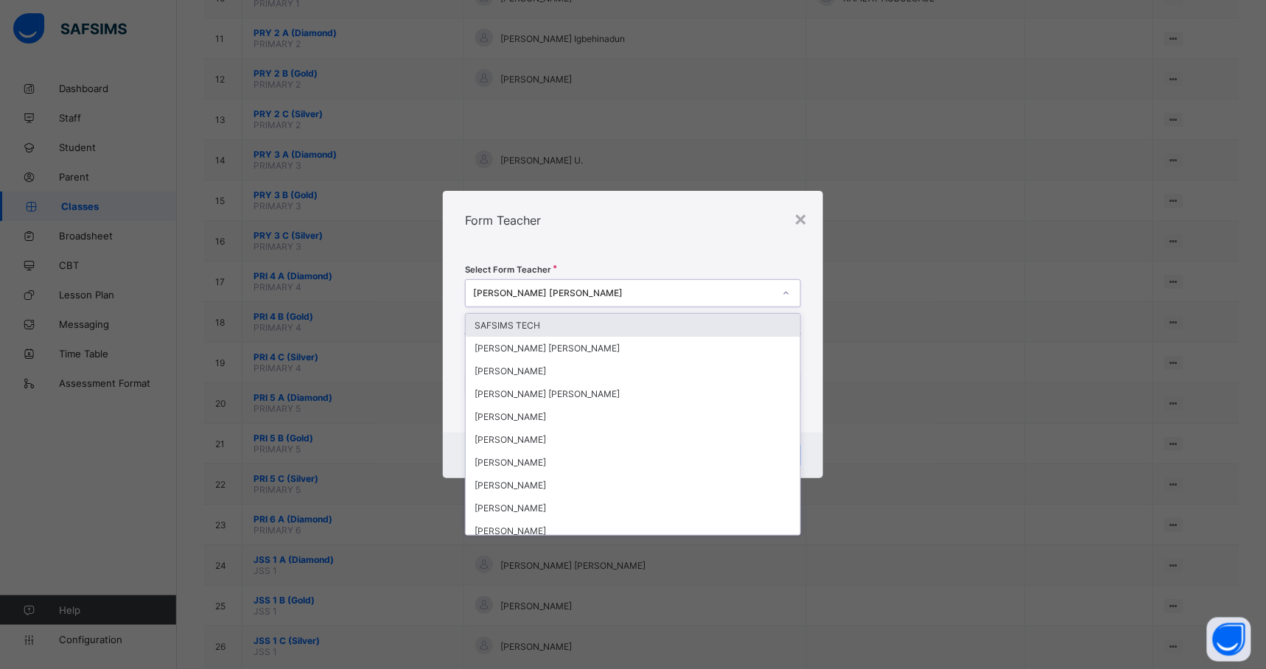
click at [625, 288] on div "[PERSON_NAME] [PERSON_NAME]" at bounding box center [623, 293] width 300 height 11
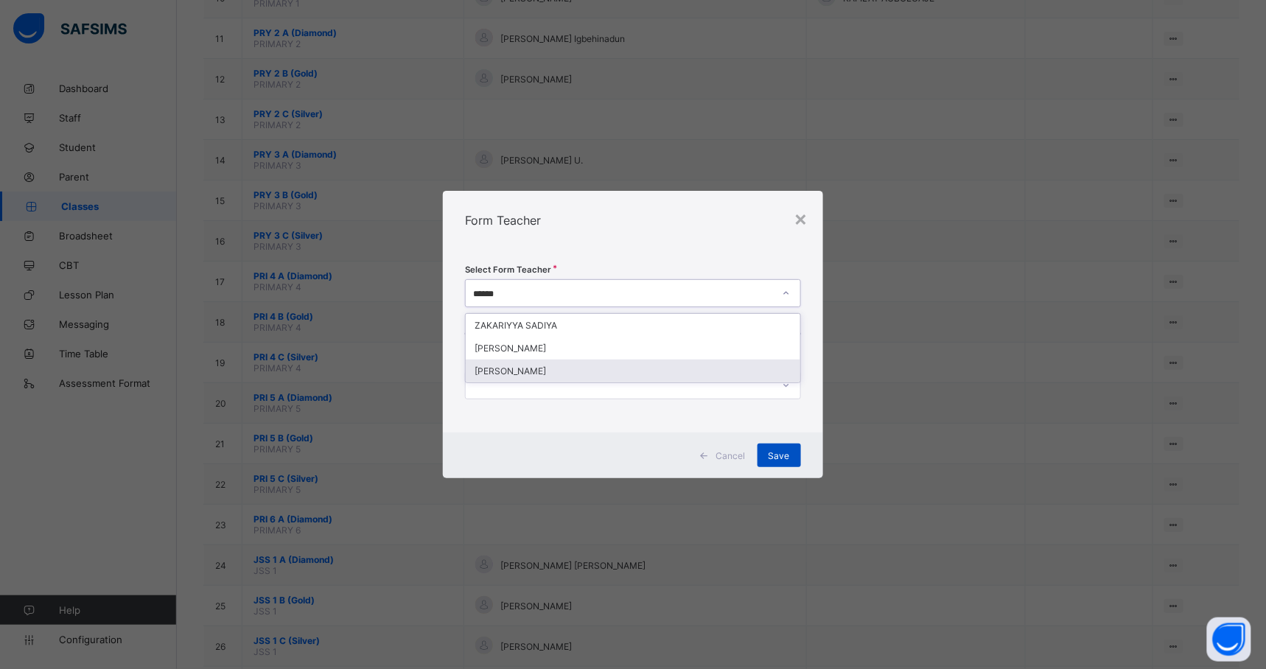
type input "******"
click at [789, 453] on span "Save" at bounding box center [779, 455] width 21 height 11
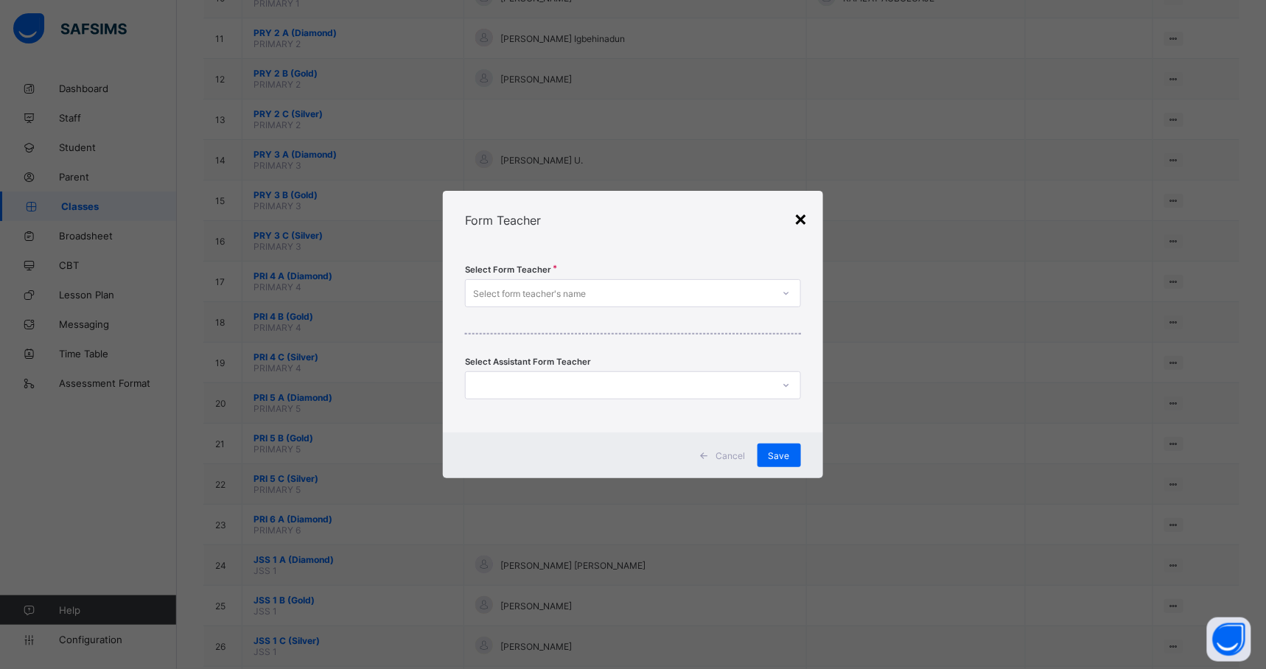
click at [806, 225] on div "×" at bounding box center [802, 218] width 14 height 25
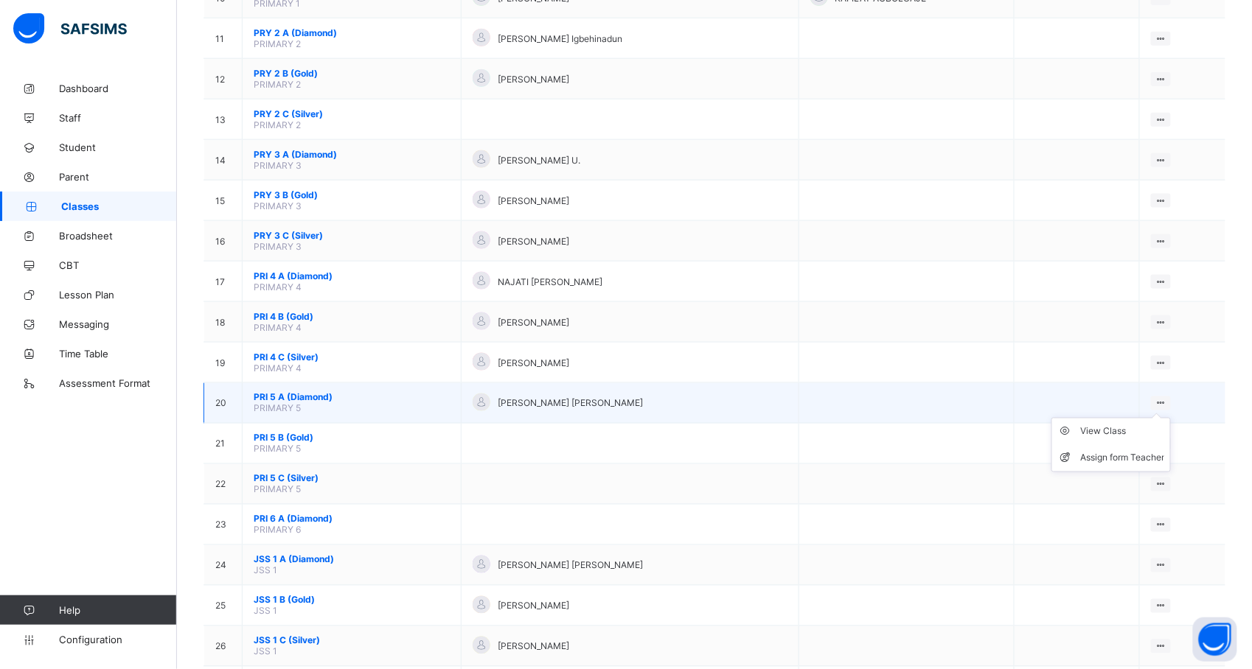
click at [1167, 398] on icon at bounding box center [1160, 403] width 13 height 11
click at [1118, 457] on div "Assign form Teacher" at bounding box center [1122, 458] width 84 height 15
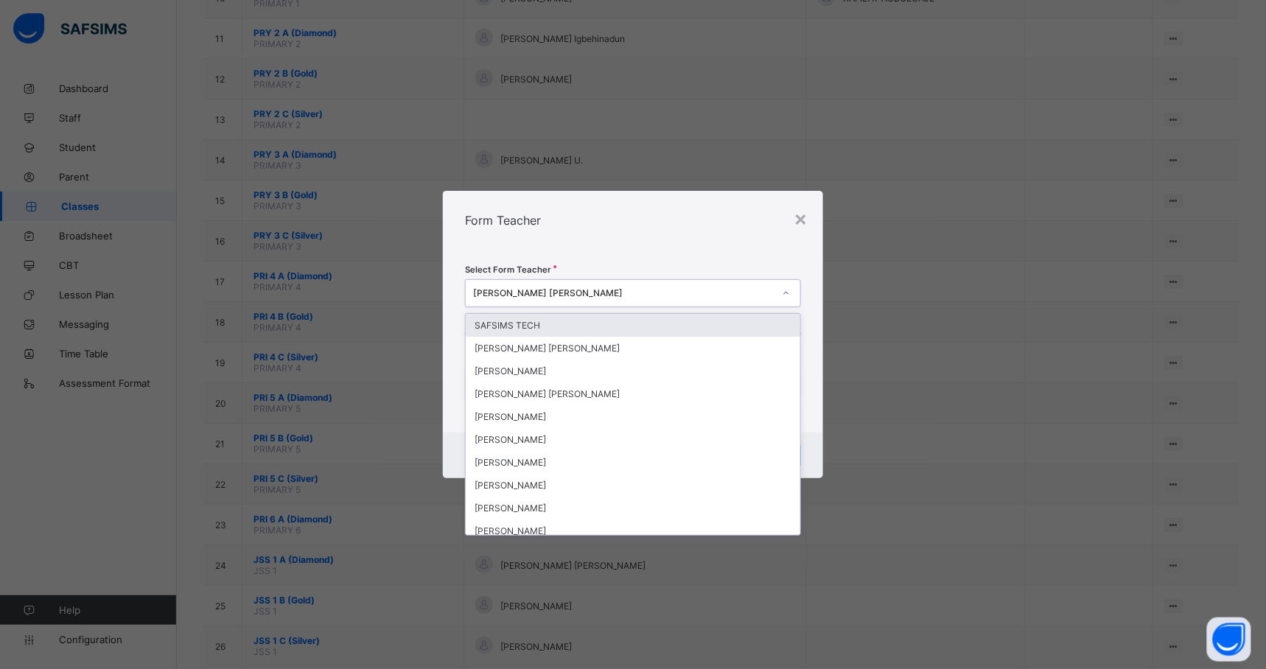
click at [585, 284] on div "[PERSON_NAME] [PERSON_NAME]" at bounding box center [619, 293] width 306 height 21
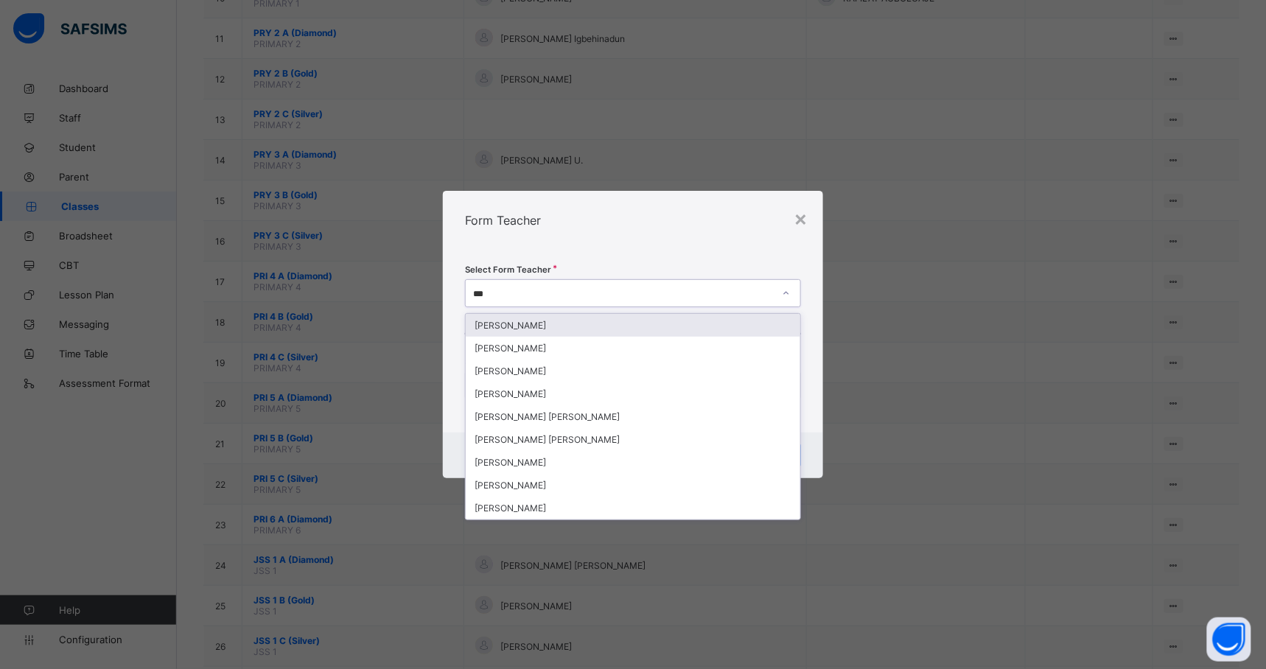
type input "****"
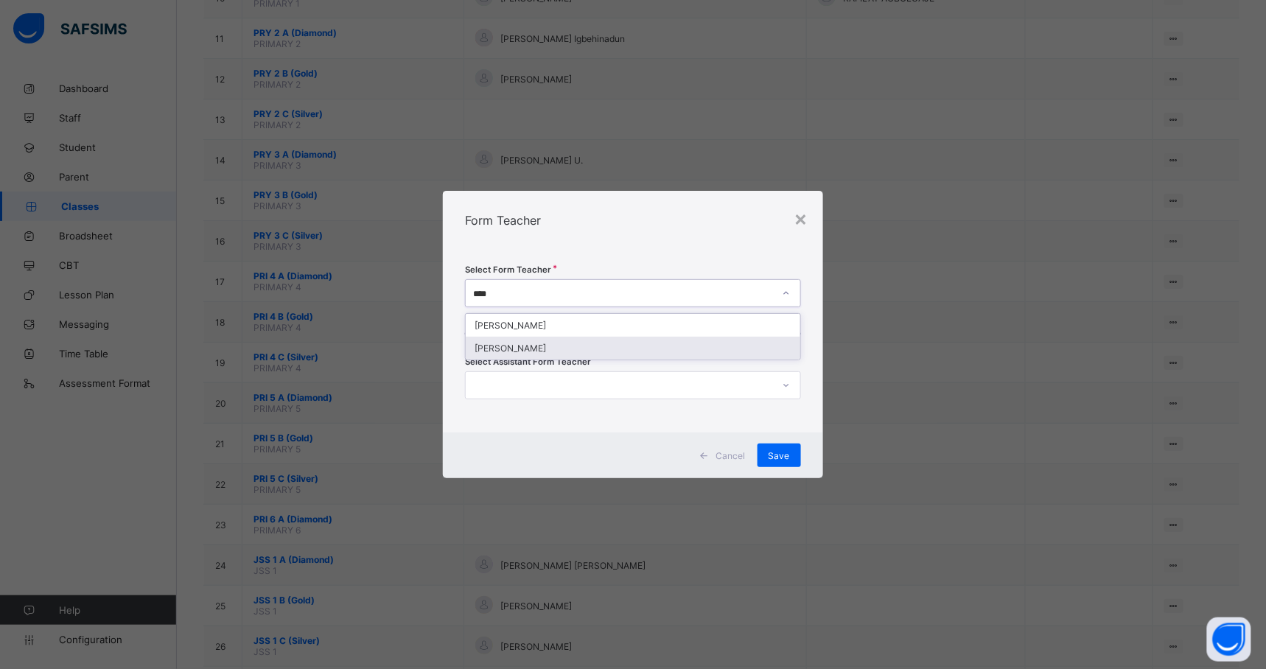
click at [546, 343] on div "[PERSON_NAME]" at bounding box center [633, 348] width 334 height 23
click at [767, 449] on div "Save" at bounding box center [779, 456] width 43 height 24
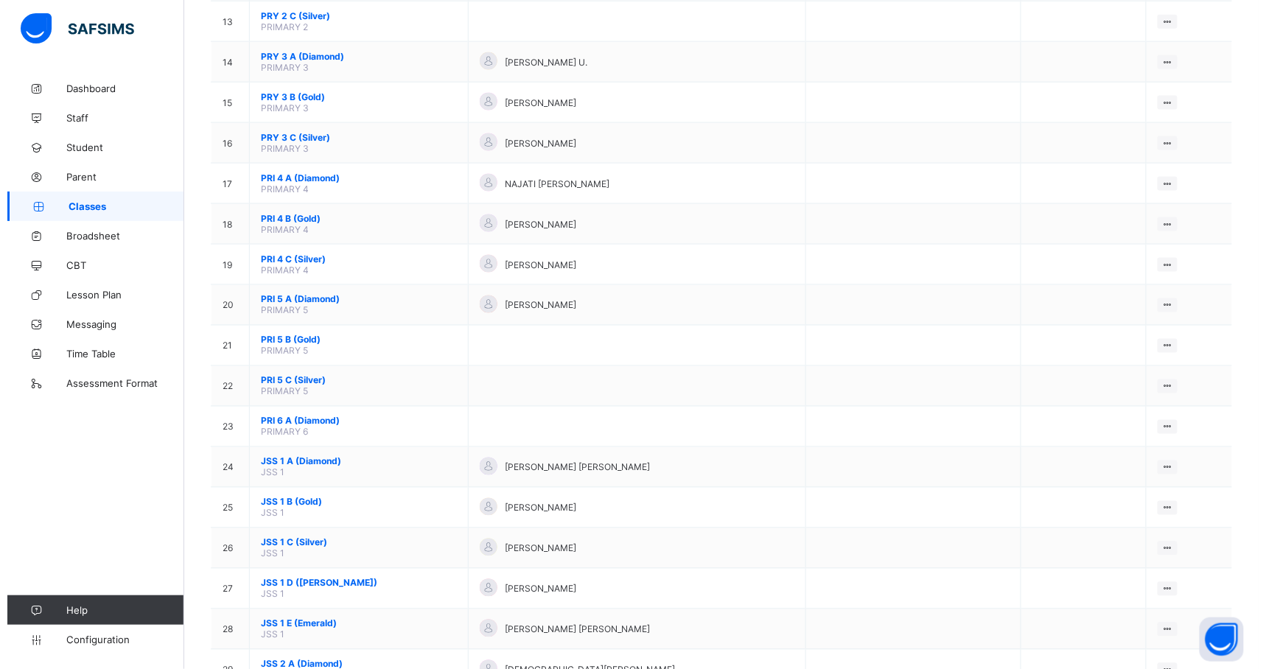
scroll to position [806, 0]
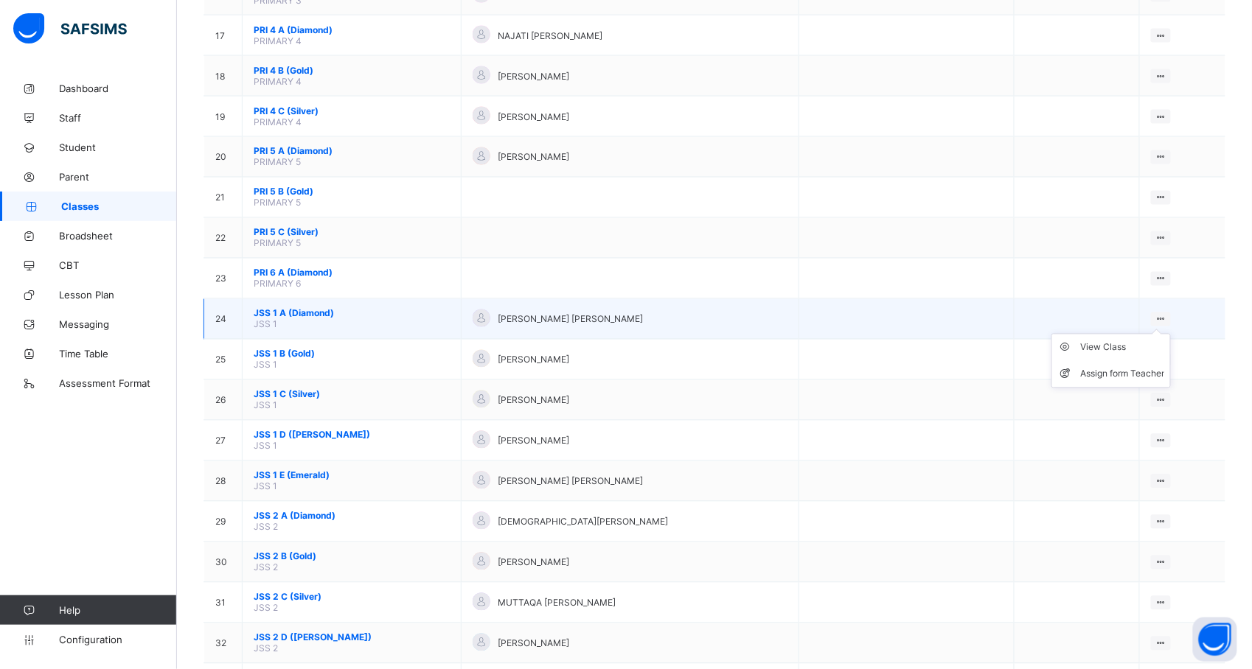
click at [1167, 314] on icon at bounding box center [1160, 319] width 13 height 11
click at [1132, 367] on div "Assign form Teacher" at bounding box center [1122, 374] width 84 height 15
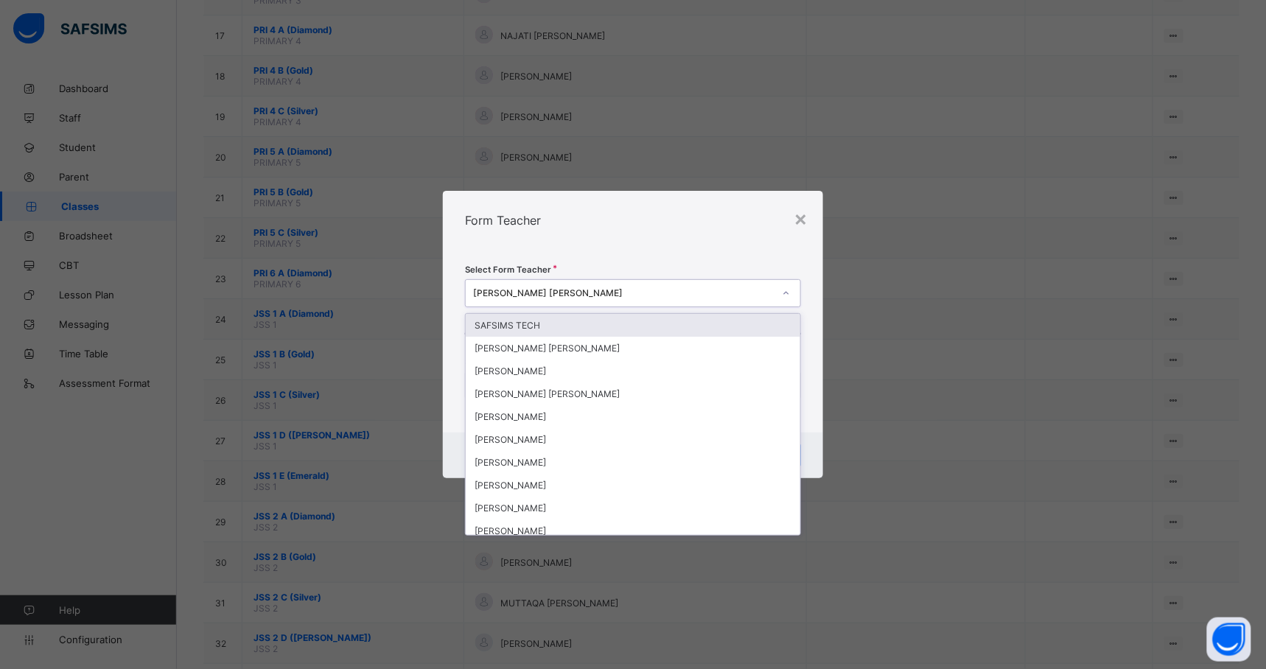
click at [702, 295] on div "[PERSON_NAME] [PERSON_NAME]" at bounding box center [623, 293] width 300 height 11
type input "****"
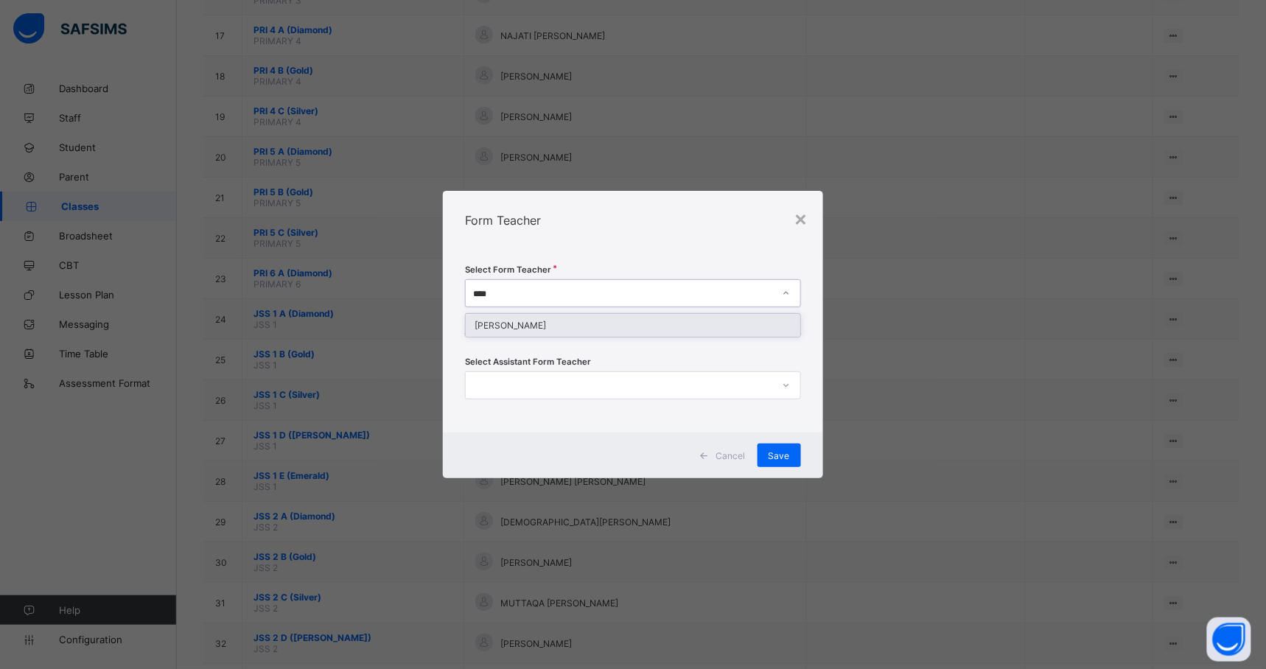
click at [671, 321] on div "[PERSON_NAME]" at bounding box center [633, 325] width 334 height 23
click at [776, 452] on span "Save" at bounding box center [779, 455] width 21 height 11
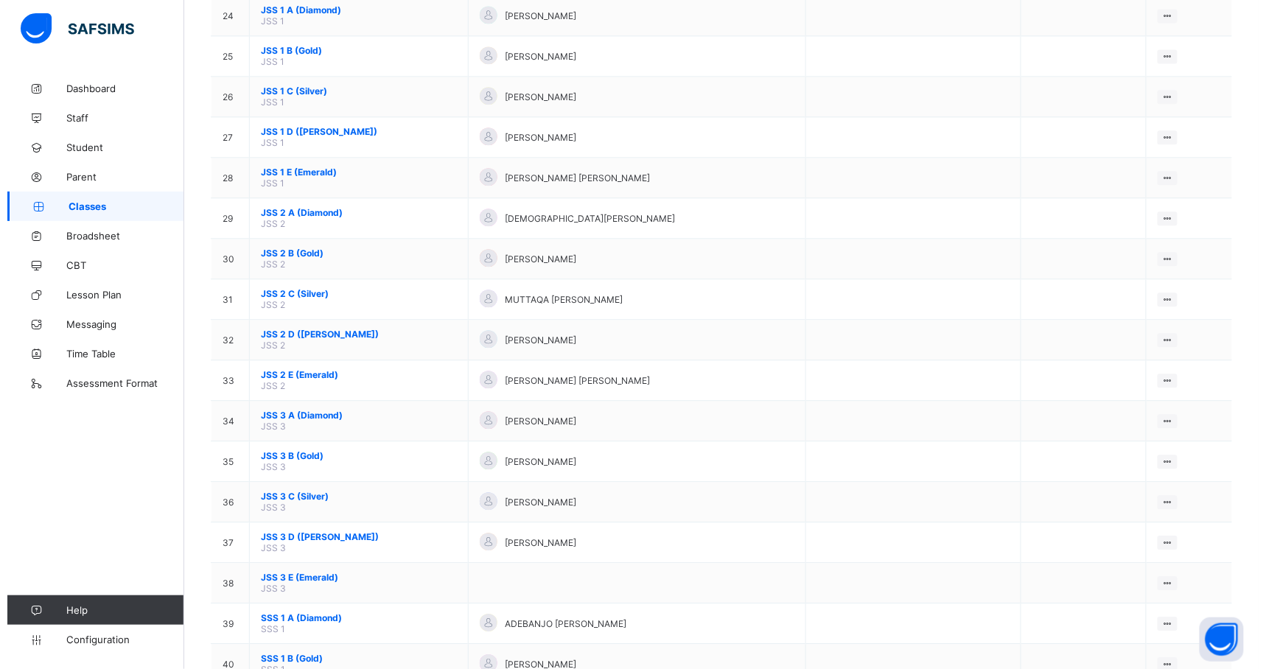
scroll to position [1119, 0]
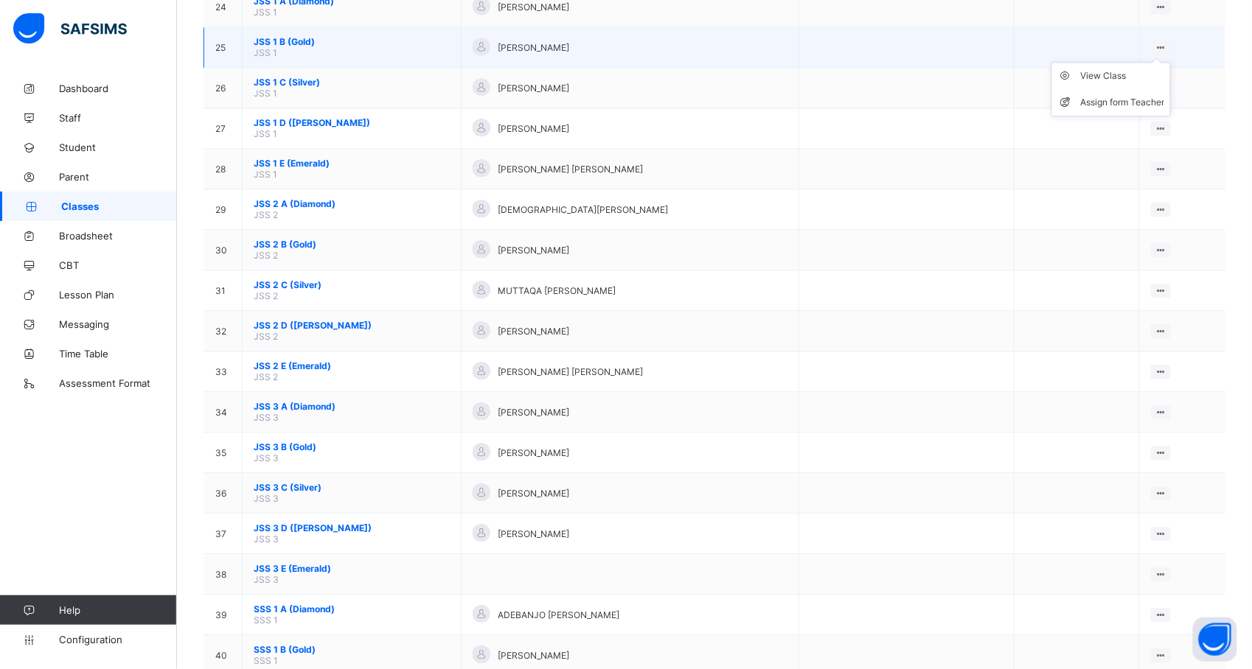
click at [1167, 42] on icon at bounding box center [1160, 47] width 13 height 11
click at [1135, 95] on div "Assign form Teacher" at bounding box center [1122, 102] width 84 height 15
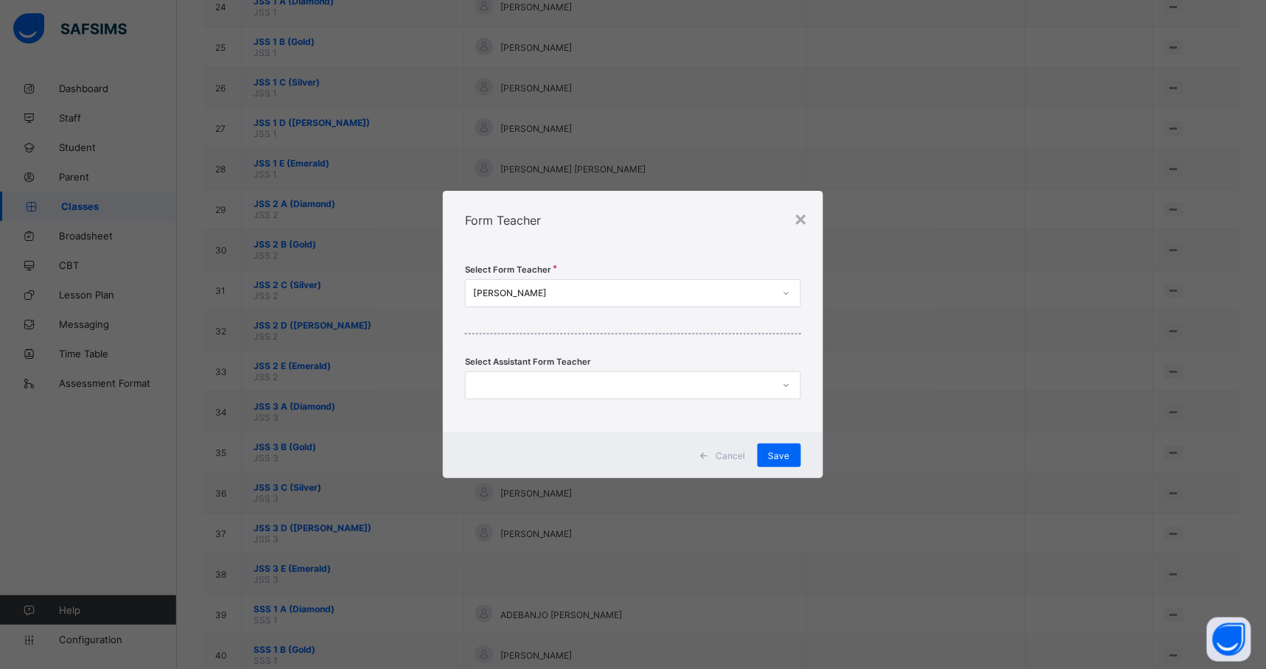
click at [653, 290] on div "[PERSON_NAME]" at bounding box center [623, 293] width 300 height 11
type input "****"
click at [627, 327] on div "[PERSON_NAME] [PERSON_NAME]" at bounding box center [633, 325] width 334 height 23
click at [777, 444] on div "Save" at bounding box center [779, 456] width 43 height 24
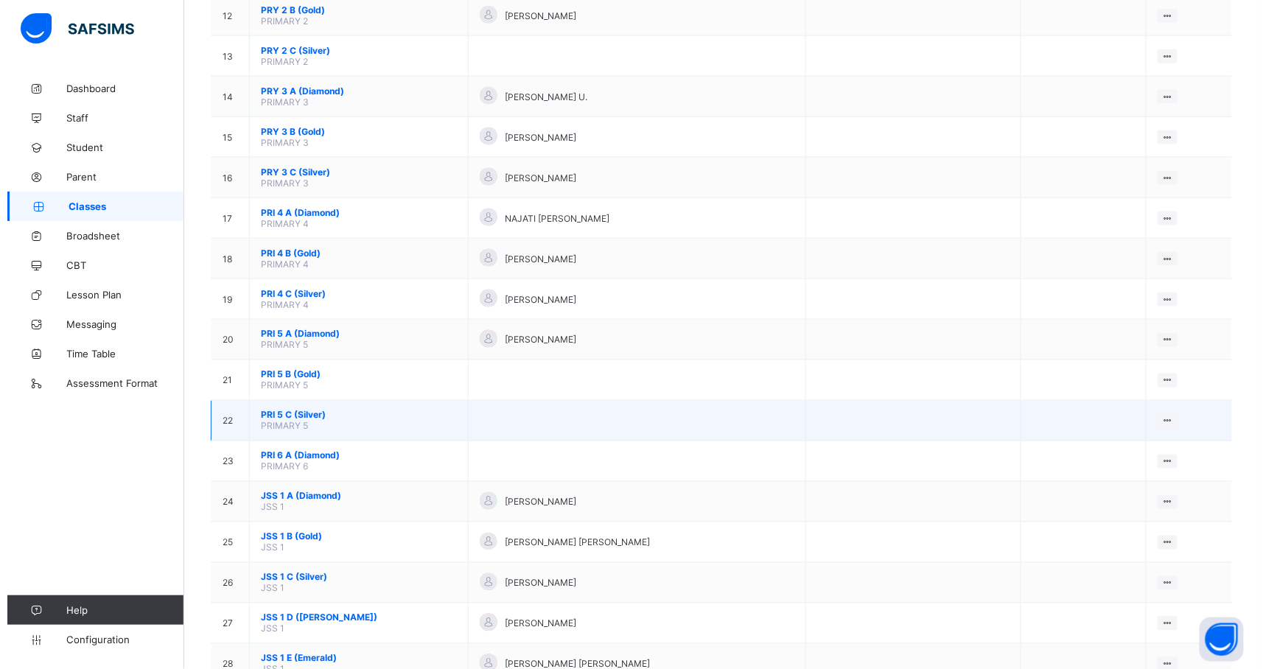
scroll to position [640, 0]
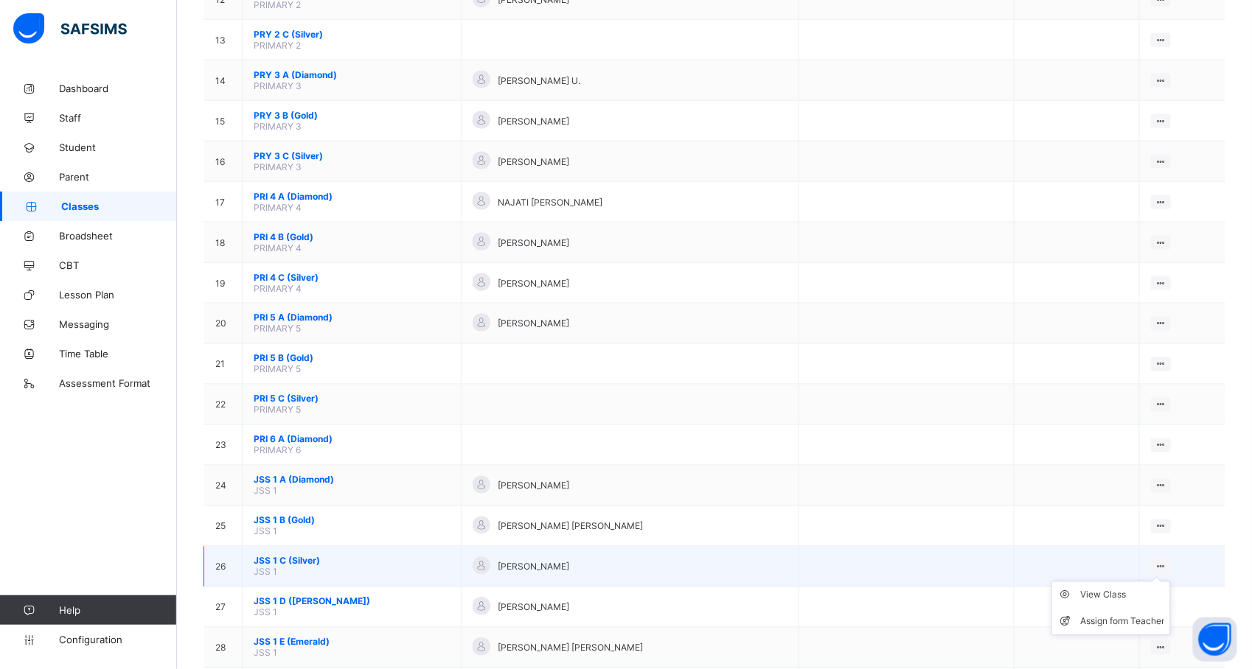
click at [1167, 562] on icon at bounding box center [1160, 567] width 13 height 11
click at [1171, 582] on ul "View Class Assign form Teacher" at bounding box center [1110, 609] width 119 height 55
click at [1139, 615] on div "Assign form Teacher" at bounding box center [1122, 622] width 84 height 15
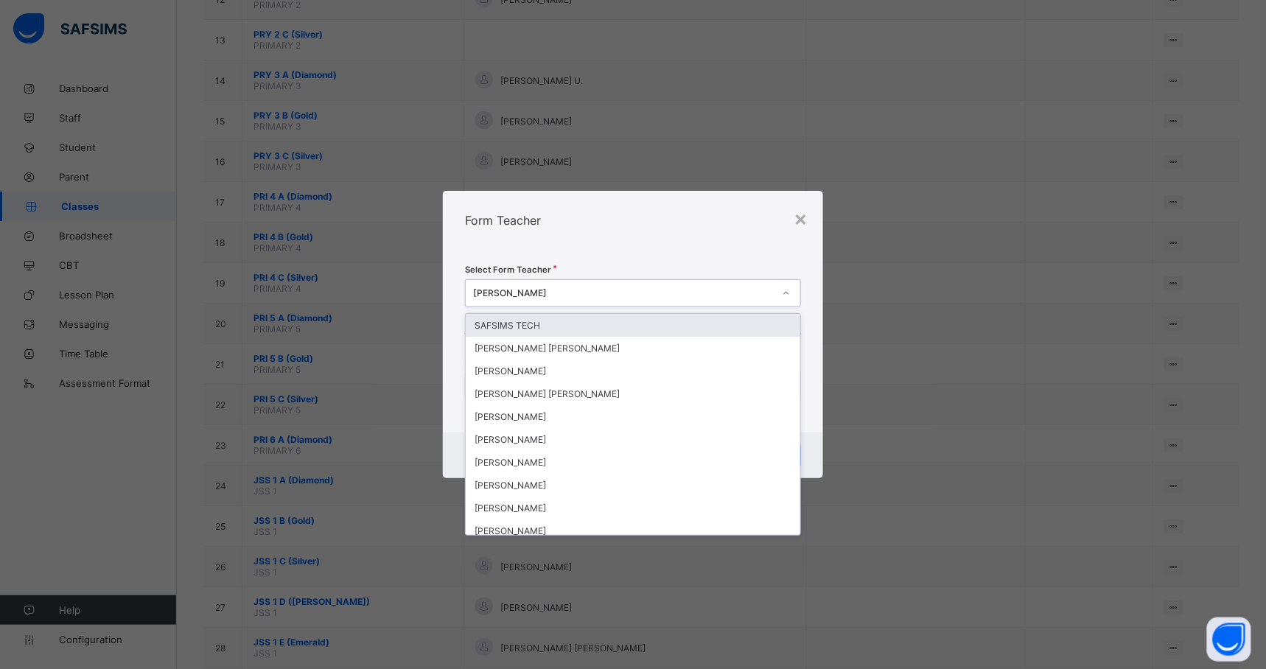
click at [614, 290] on div "[PERSON_NAME]" at bounding box center [623, 293] width 300 height 11
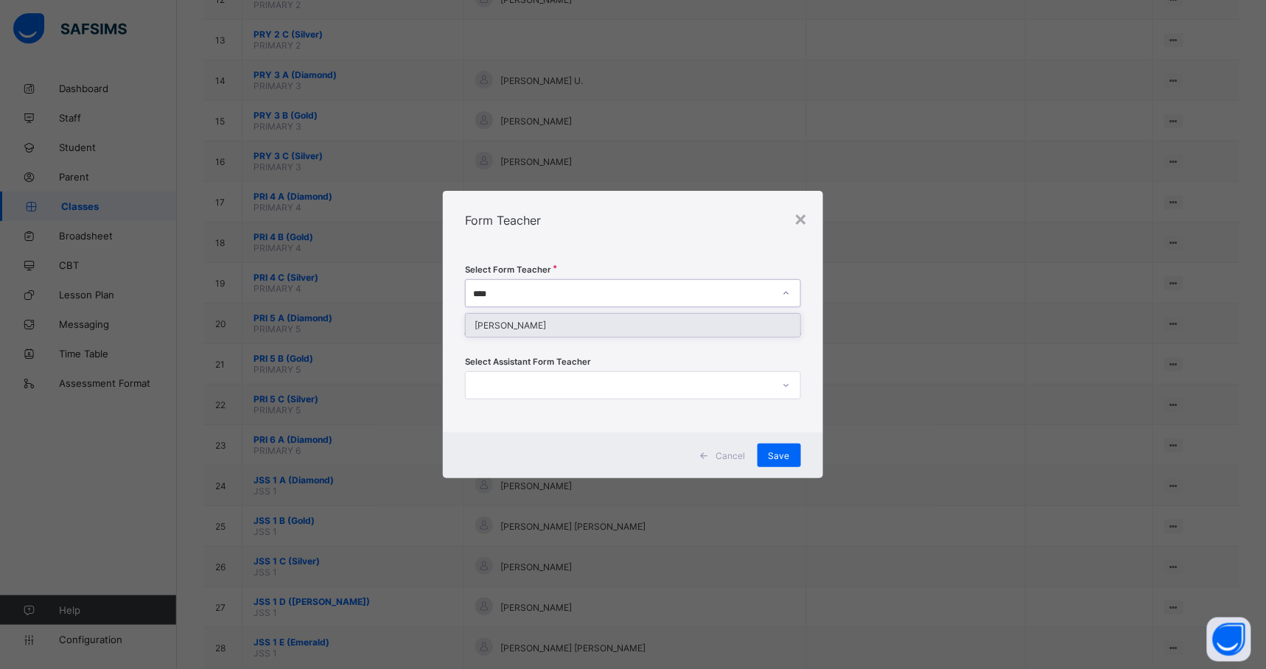
type input "*****"
click at [599, 326] on div "[PERSON_NAME]" at bounding box center [633, 325] width 334 height 23
click at [778, 459] on span "Save" at bounding box center [779, 455] width 21 height 11
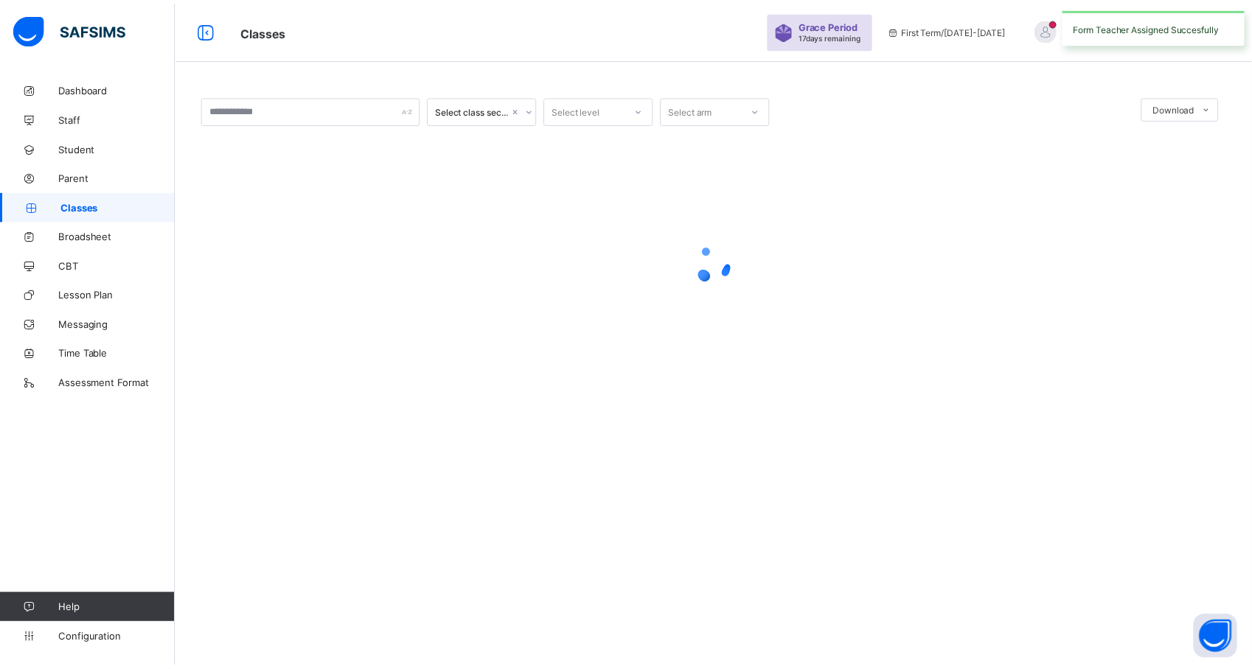
scroll to position [0, 0]
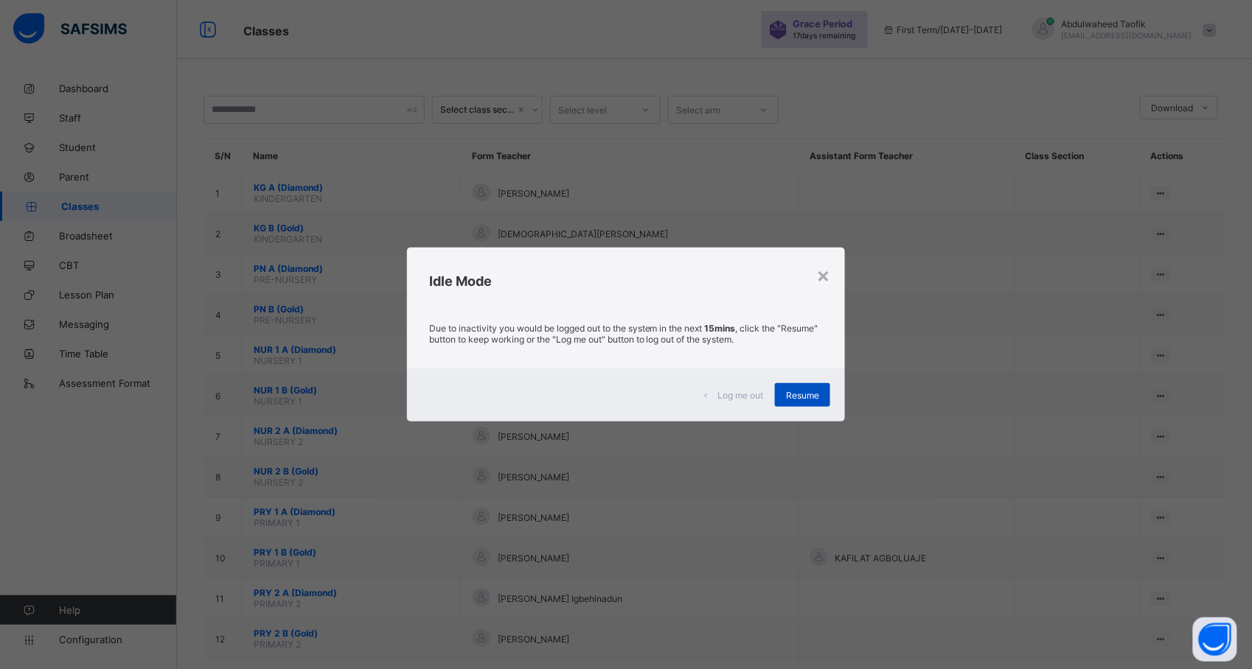
click at [796, 398] on span "Resume" at bounding box center [802, 395] width 33 height 11
